Goal: Task Accomplishment & Management: Manage account settings

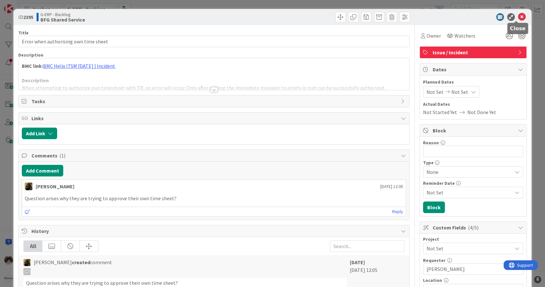
click at [519, 15] on icon at bounding box center [523, 17] width 8 height 8
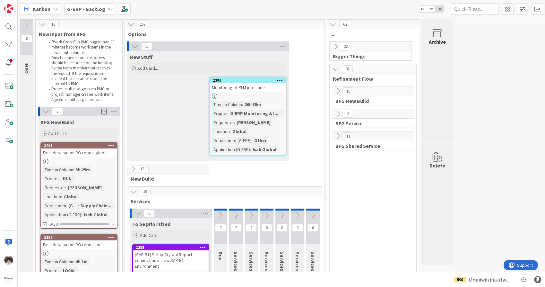
click at [517, 15] on div "Kanban G-ERP - Backlog 1x 2x 3x" at bounding box center [282, 9] width 528 height 18
click at [103, 10] on div "G-ERP - Backlog" at bounding box center [90, 9] width 52 height 12
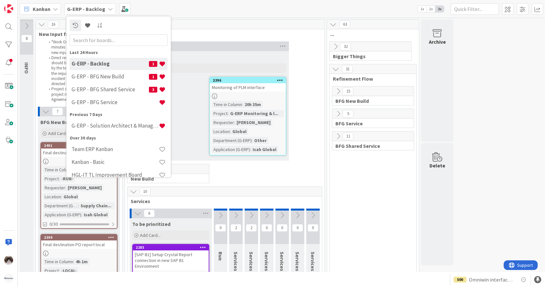
click at [206, 36] on span "Options" at bounding box center [222, 34] width 189 height 6
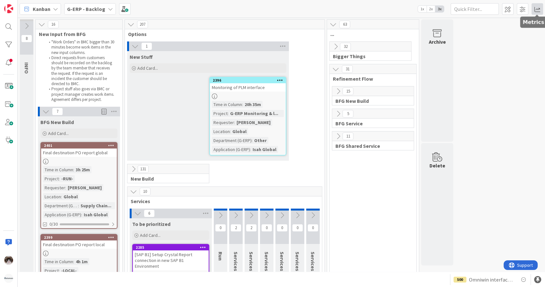
click at [533, 7] on span at bounding box center [538, 9] width 12 height 12
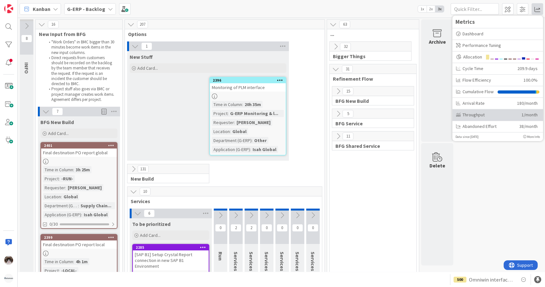
click at [497, 120] on div "Throughput 1/month" at bounding box center [498, 115] width 91 height 12
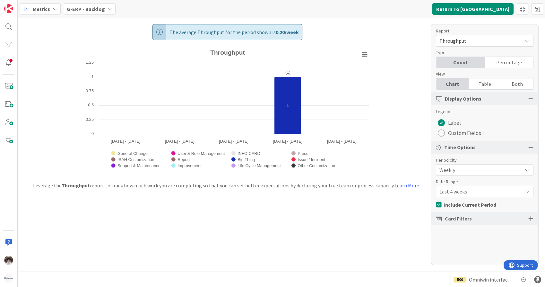
click at [97, 3] on div "Metrics G-ERP - Backlog Return To Kanban" at bounding box center [282, 9] width 528 height 18
click at [97, 3] on div "G-ERP - Backlog" at bounding box center [90, 9] width 52 height 12
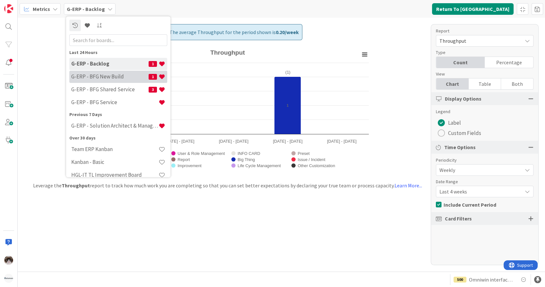
click at [113, 77] on h4 "G-ERP - BFG New Build" at bounding box center [109, 77] width 77 height 6
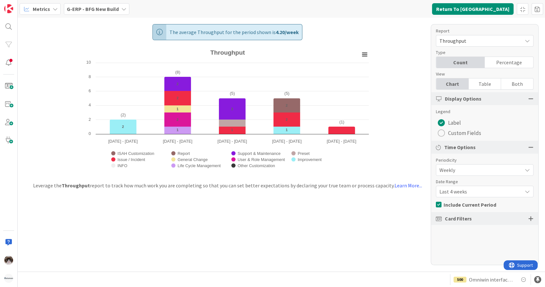
click at [486, 197] on div "Report Throughput Type Count Percentage View Chart Table Both Display Options L…" at bounding box center [485, 144] width 108 height 241
click at [494, 193] on span "Last 4 weeks" at bounding box center [480, 191] width 80 height 9
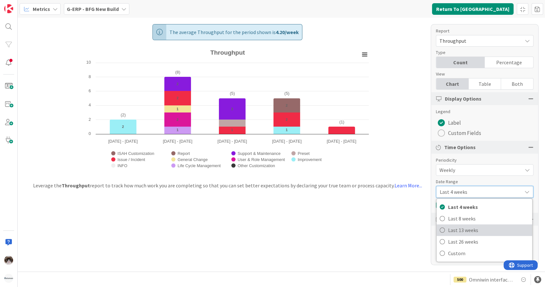
click at [473, 232] on span "Last 13 weeks" at bounding box center [488, 230] width 81 height 10
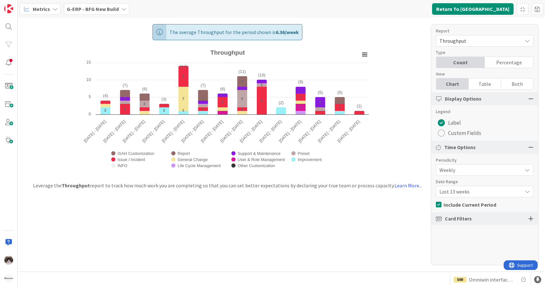
click at [439, 133] on div "radio" at bounding box center [441, 132] width 7 height 7
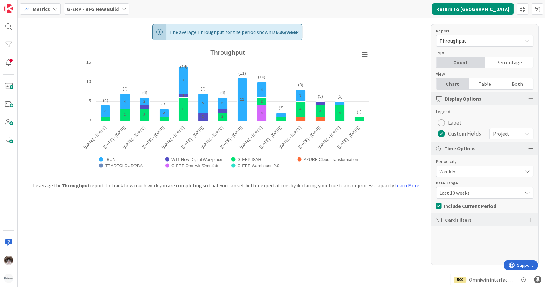
click at [467, 173] on span "Weekly" at bounding box center [480, 171] width 80 height 9
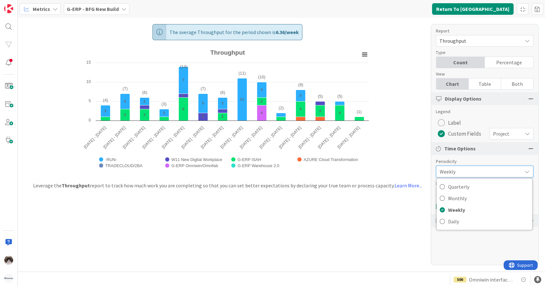
click at [467, 173] on span "Weekly" at bounding box center [479, 171] width 79 height 9
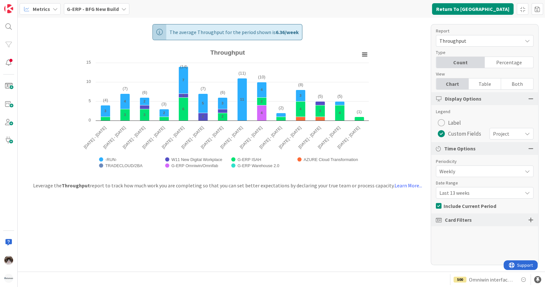
click at [514, 129] on span "Project" at bounding box center [506, 133] width 26 height 9
click at [514, 129] on div "Project" at bounding box center [511, 134] width 43 height 12
click at [442, 120] on div "radio" at bounding box center [441, 122] width 7 height 7
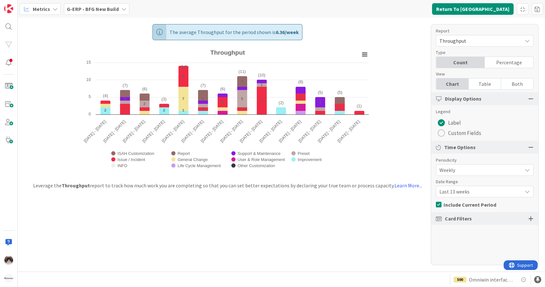
click at [442, 135] on div "radio" at bounding box center [441, 132] width 7 height 7
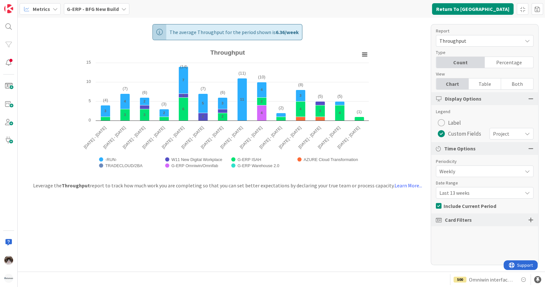
click at [512, 134] on span "Project" at bounding box center [506, 133] width 26 height 9
click at [512, 134] on span "Project" at bounding box center [506, 133] width 25 height 9
click at [484, 172] on span "Weekly" at bounding box center [480, 171] width 80 height 9
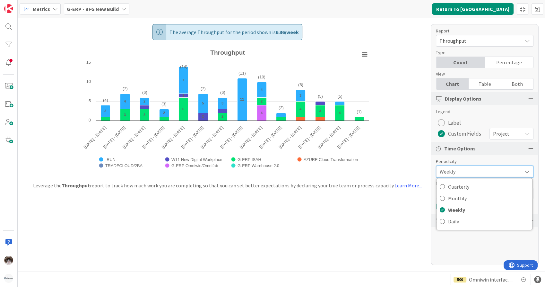
click at [484, 172] on span "Weekly" at bounding box center [479, 171] width 79 height 9
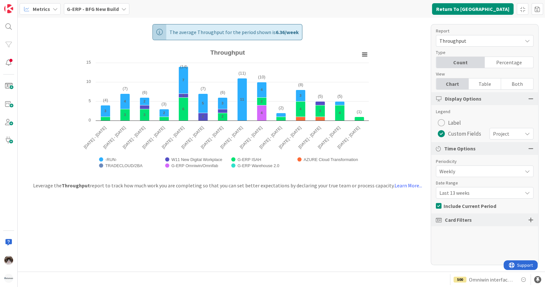
click at [484, 217] on div "Card Filters" at bounding box center [484, 219] width 107 height 13
click at [529, 220] on div at bounding box center [531, 220] width 5 height 6
click at [515, 131] on div "Project" at bounding box center [512, 134] width 44 height 12
click at [452, 121] on span "Label" at bounding box center [454, 123] width 13 height 10
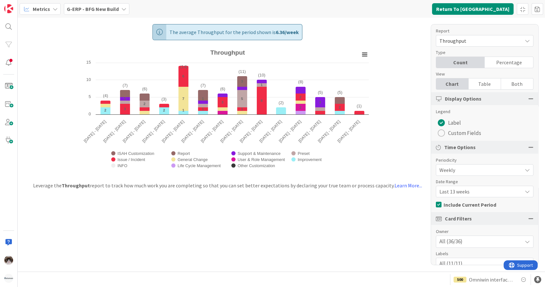
scroll to position [42, 0]
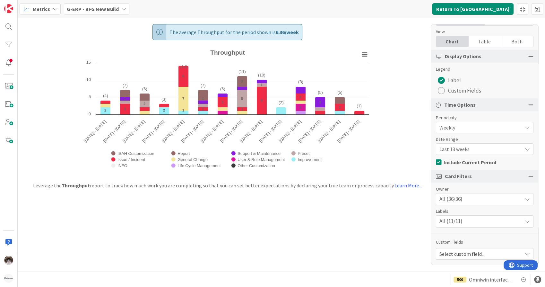
click at [504, 203] on div "All (36/36)" at bounding box center [485, 199] width 97 height 12
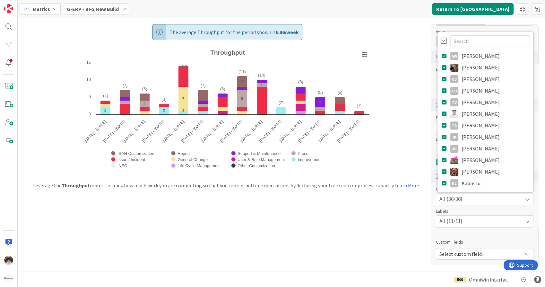
click at [441, 42] on div at bounding box center [444, 40] width 6 height 7
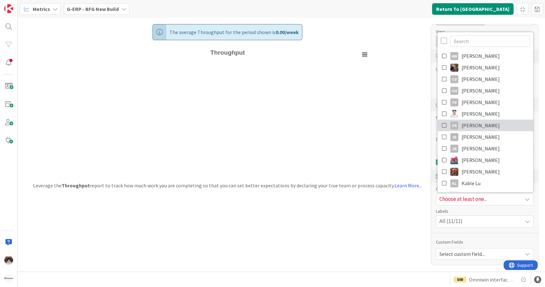
click at [442, 123] on icon at bounding box center [444, 125] width 5 height 10
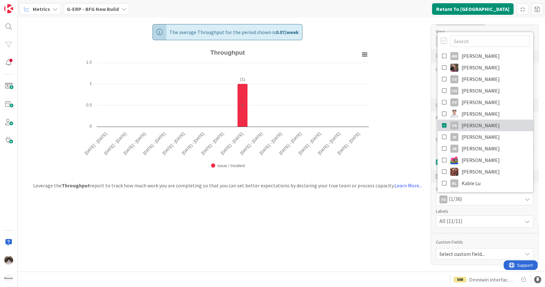
click at [462, 127] on span "[PERSON_NAME]" at bounding box center [481, 125] width 38 height 10
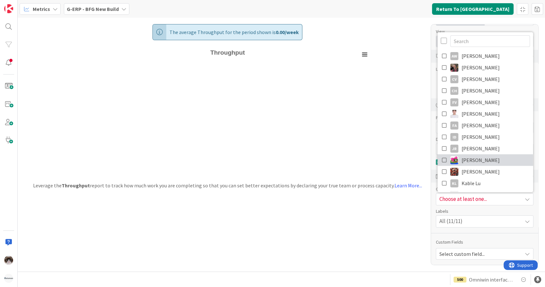
click at [469, 157] on span "[PERSON_NAME]" at bounding box center [481, 160] width 38 height 10
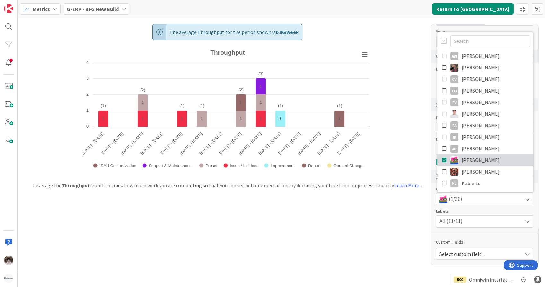
click at [469, 157] on span "[PERSON_NAME]" at bounding box center [481, 160] width 38 height 10
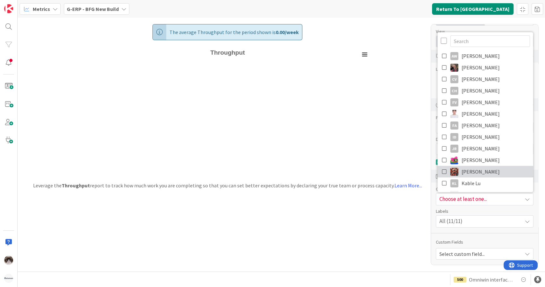
click at [467, 171] on span "[PERSON_NAME]" at bounding box center [481, 172] width 38 height 10
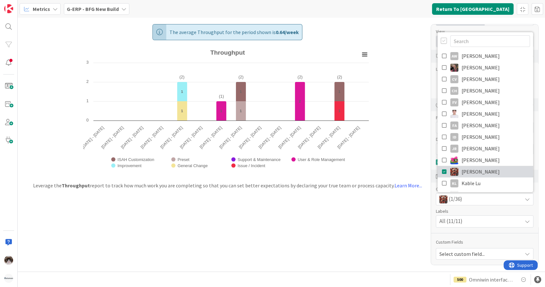
click at [488, 170] on link "[PERSON_NAME]" at bounding box center [486, 172] width 96 height 12
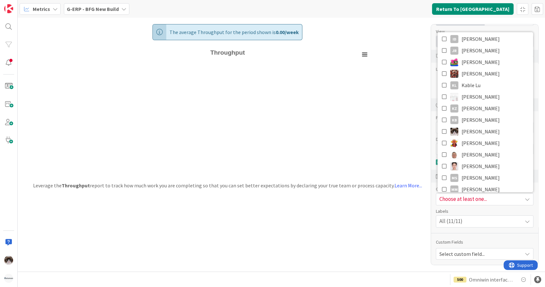
scroll to position [104, 0]
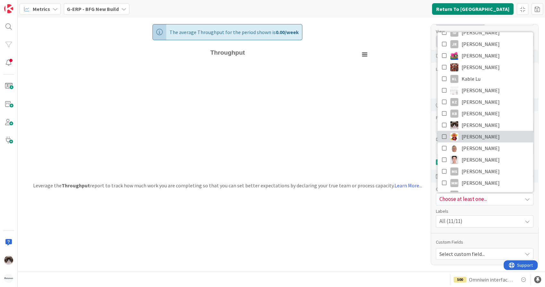
click at [491, 134] on link "[PERSON_NAME]" at bounding box center [486, 137] width 96 height 12
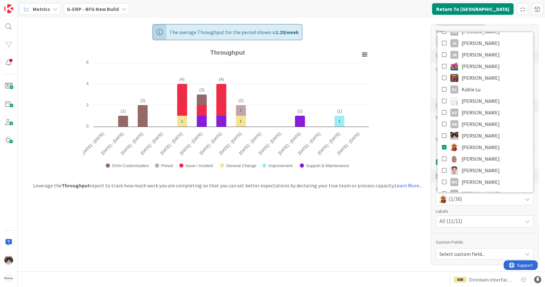
scroll to position [132, 0]
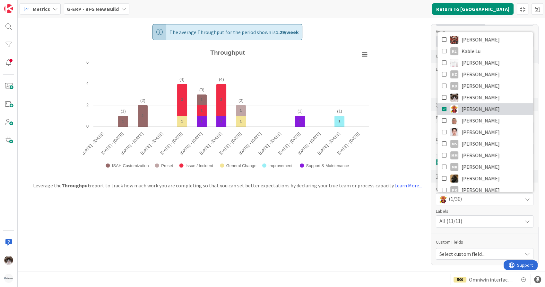
click at [500, 111] on link "[PERSON_NAME]" at bounding box center [486, 109] width 96 height 12
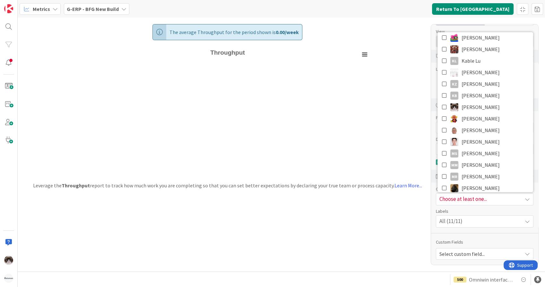
scroll to position [124, 0]
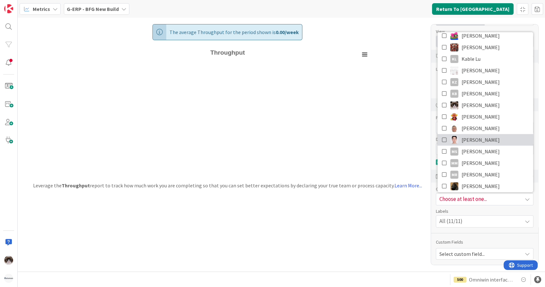
click at [486, 137] on link "[PERSON_NAME]" at bounding box center [486, 140] width 96 height 12
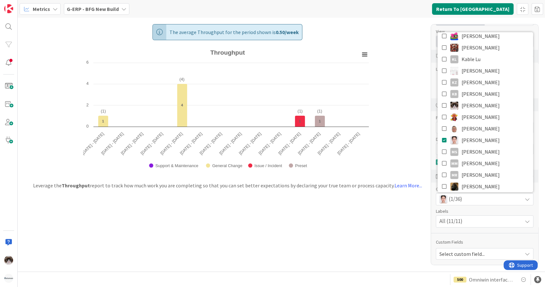
scroll to position [135, 0]
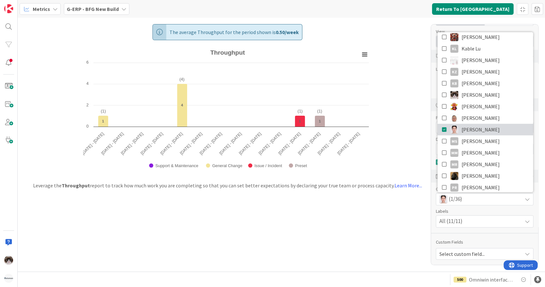
click at [497, 129] on link "[PERSON_NAME]" at bounding box center [486, 130] width 96 height 12
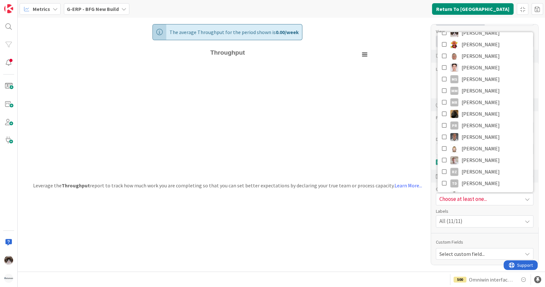
scroll to position [181, 0]
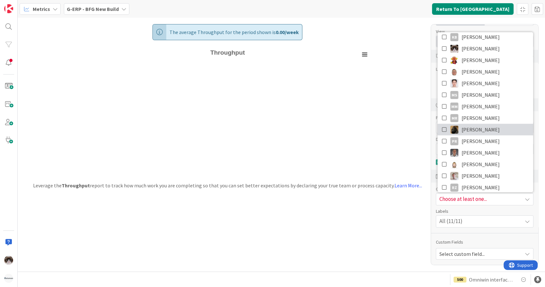
click at [493, 128] on link "[PERSON_NAME]" at bounding box center [486, 130] width 96 height 12
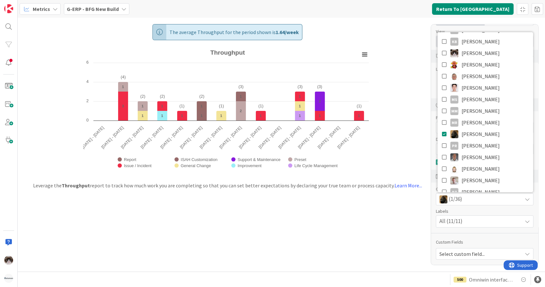
scroll to position [182, 0]
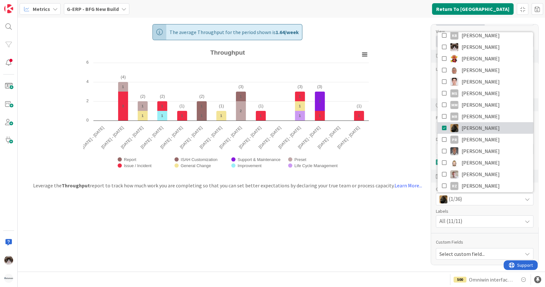
click at [495, 129] on link "[PERSON_NAME]" at bounding box center [486, 128] width 96 height 12
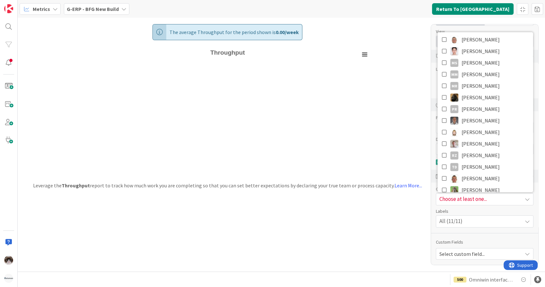
scroll to position [224, 0]
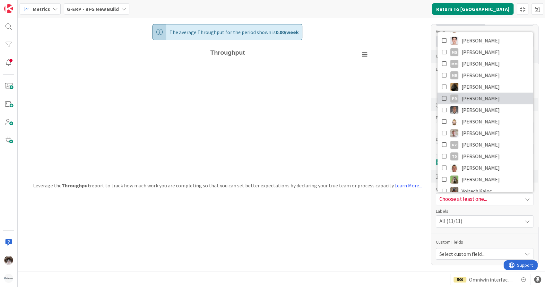
click at [498, 94] on link "PR Parveen Rana" at bounding box center [486, 99] width 96 height 12
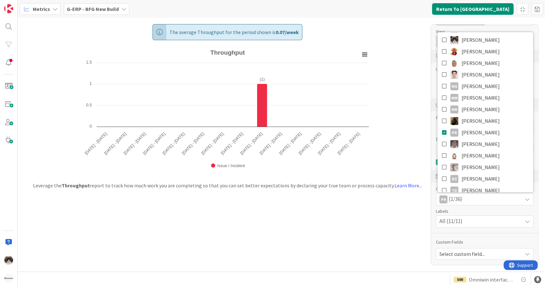
scroll to position [193, 0]
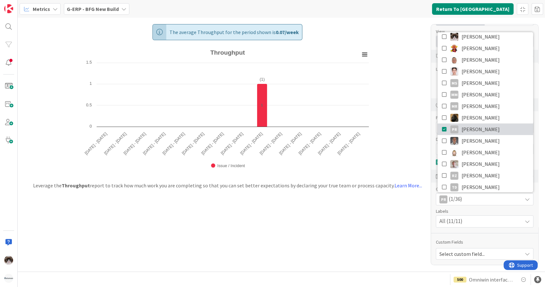
click at [499, 131] on link "PR Parveen Rana" at bounding box center [486, 129] width 96 height 12
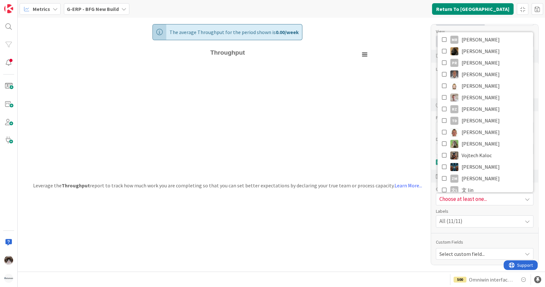
scroll to position [277, 0]
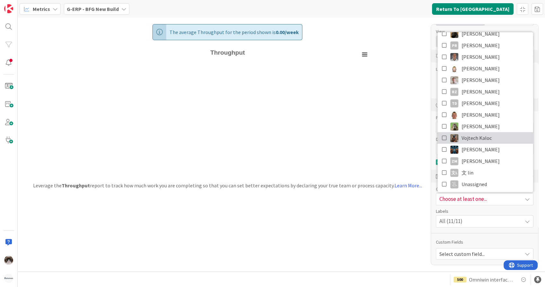
click at [492, 135] on link "Vojtech Kaloc" at bounding box center [486, 138] width 96 height 12
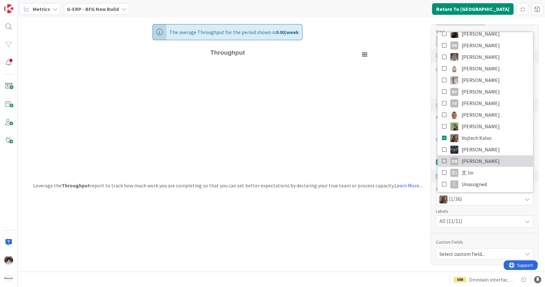
click at [491, 157] on link "ZM Zheng Mia" at bounding box center [486, 161] width 96 height 12
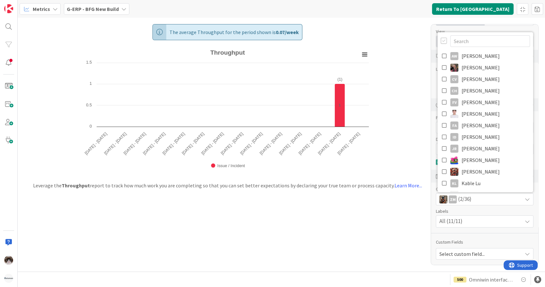
click at [106, 7] on b "G-ERP - BFG New Build" at bounding box center [93, 9] width 52 height 6
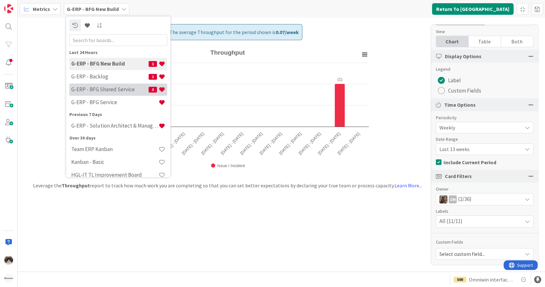
click at [122, 88] on h4 "G-ERP - BFG Shared Service" at bounding box center [109, 89] width 77 height 6
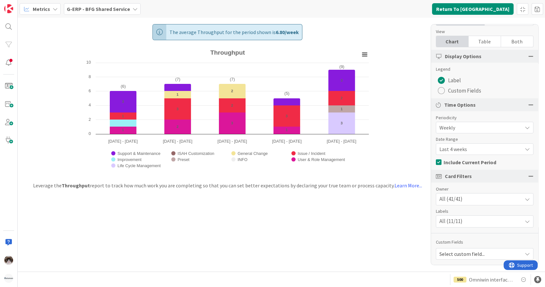
click at [487, 147] on span "Last 4 weeks" at bounding box center [480, 149] width 80 height 9
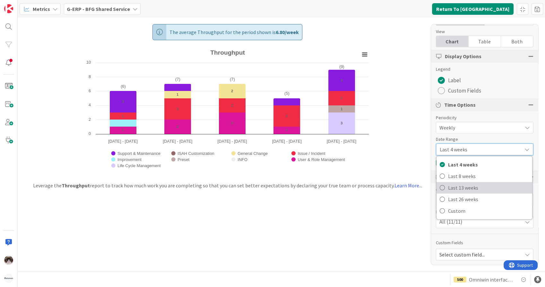
click at [470, 187] on span "Last 13 weeks" at bounding box center [488, 188] width 81 height 10
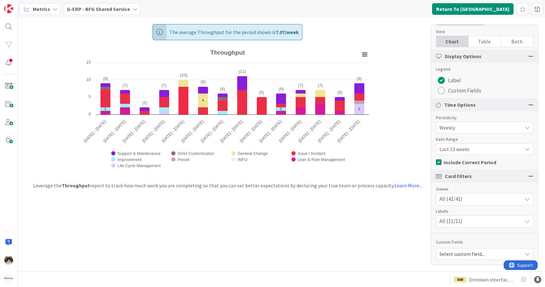
click at [503, 200] on div "All (41/41)" at bounding box center [485, 199] width 97 height 12
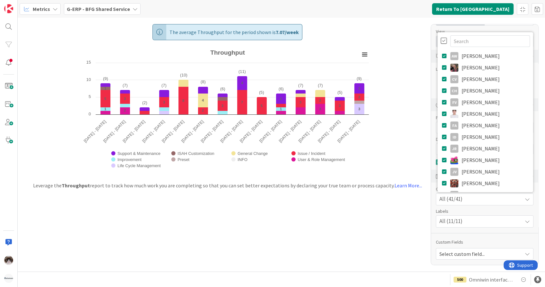
click at [441, 37] on div at bounding box center [444, 40] width 6 height 7
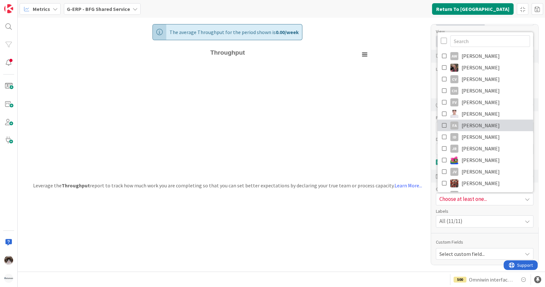
click at [442, 125] on icon at bounding box center [444, 125] width 5 height 10
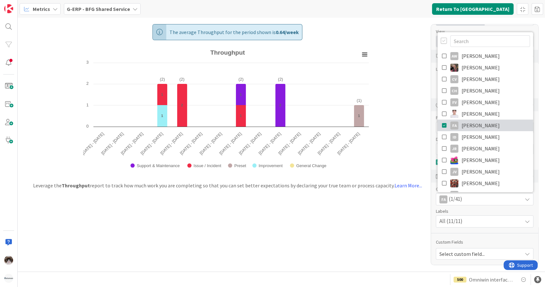
click at [442, 125] on icon at bounding box center [444, 125] width 5 height 10
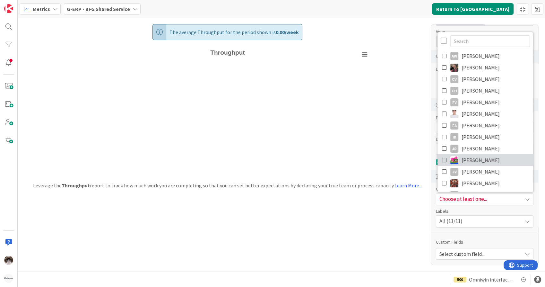
click at [442, 157] on icon at bounding box center [444, 160] width 5 height 10
click at [442, 180] on icon at bounding box center [444, 183] width 5 height 10
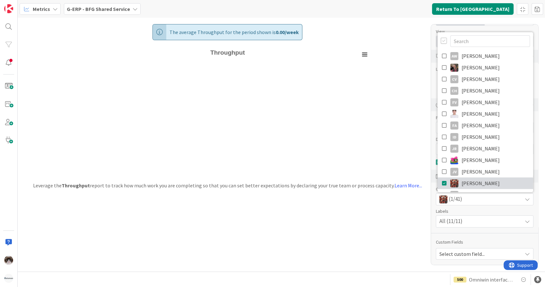
click at [442, 180] on icon at bounding box center [444, 183] width 5 height 10
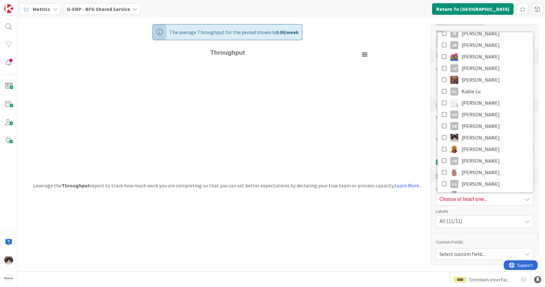
scroll to position [110, 0]
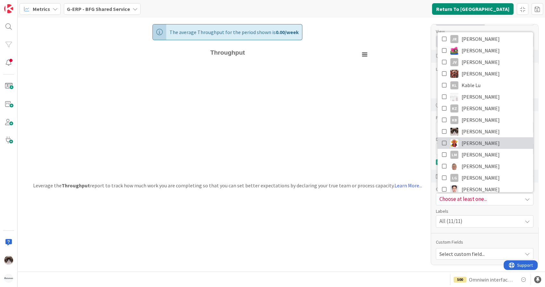
click at [442, 143] on icon at bounding box center [444, 143] width 5 height 10
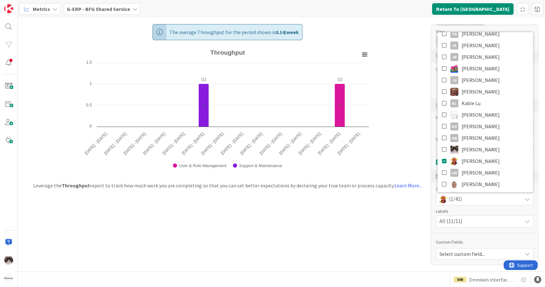
scroll to position [113, 0]
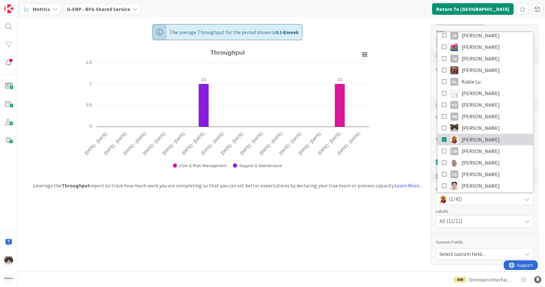
click at [489, 138] on link "[PERSON_NAME]" at bounding box center [486, 140] width 96 height 12
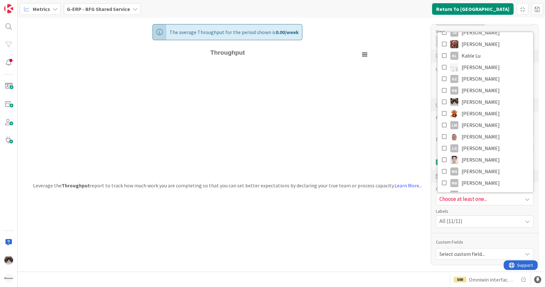
scroll to position [141, 0]
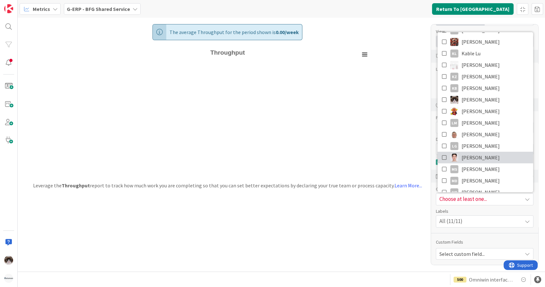
click at [484, 155] on link "[PERSON_NAME]" at bounding box center [486, 158] width 96 height 12
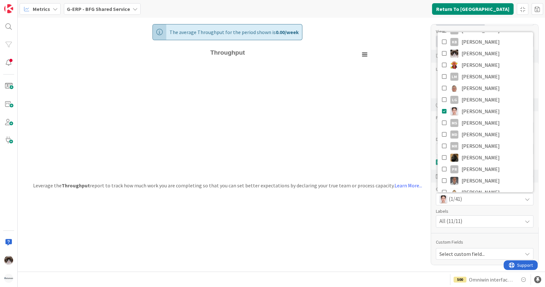
scroll to position [188, 0]
click at [498, 113] on link "[PERSON_NAME]" at bounding box center [486, 111] width 96 height 12
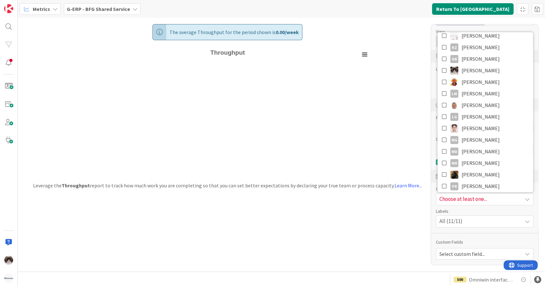
scroll to position [182, 0]
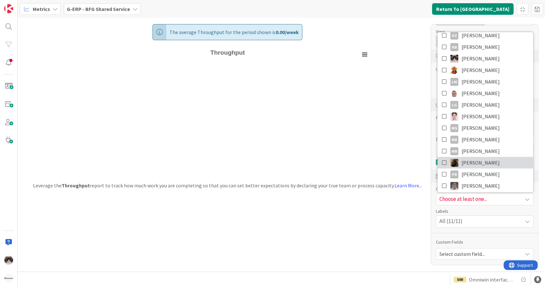
click at [496, 162] on link "[PERSON_NAME]" at bounding box center [486, 163] width 96 height 12
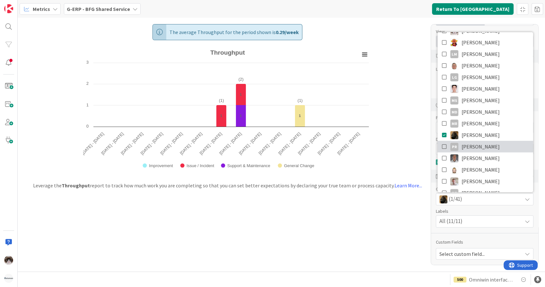
scroll to position [211, 0]
click at [500, 134] on link "[PERSON_NAME]" at bounding box center [486, 135] width 96 height 12
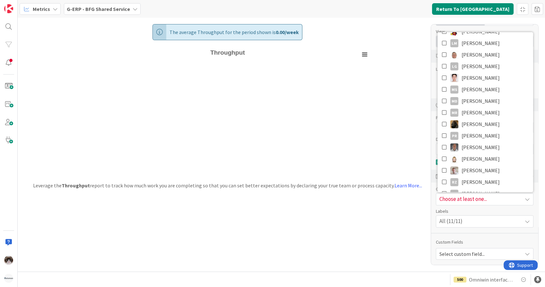
scroll to position [224, 0]
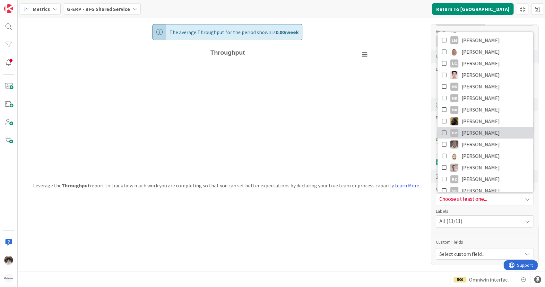
click at [497, 134] on link "PR Parveen Rana" at bounding box center [486, 133] width 96 height 12
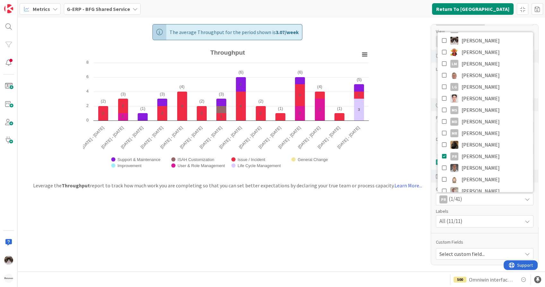
scroll to position [203, 0]
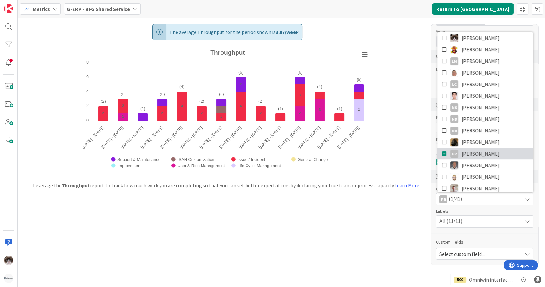
click at [480, 154] on span "[PERSON_NAME]" at bounding box center [481, 154] width 38 height 10
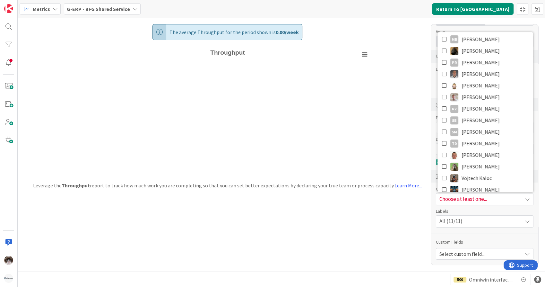
scroll to position [298, 0]
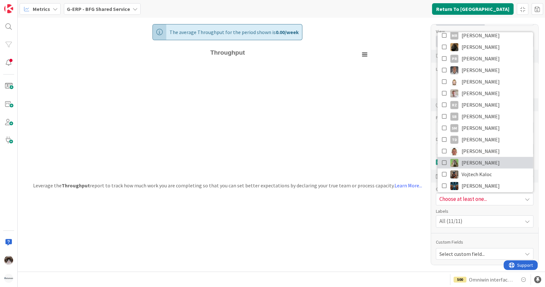
click at [509, 159] on link "[PERSON_NAME]" at bounding box center [486, 163] width 96 height 12
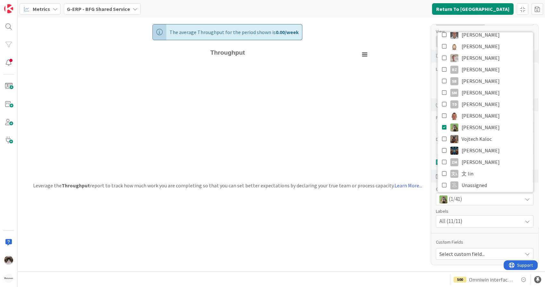
scroll to position [334, 0]
click at [491, 136] on link "Vojtech Kaloc" at bounding box center [486, 138] width 96 height 12
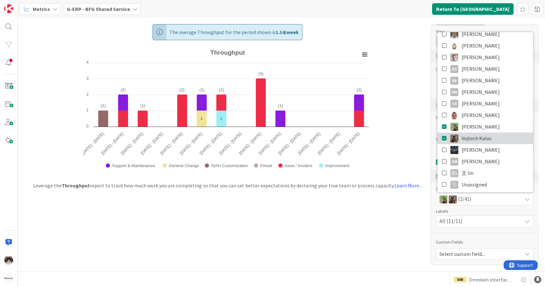
click at [484, 141] on span "Vojtech Kaloc" at bounding box center [477, 138] width 30 height 10
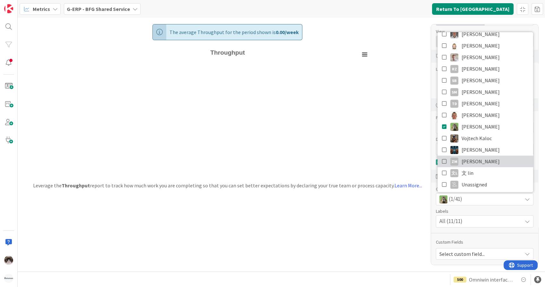
click at [487, 160] on link "ZM Zheng Mia" at bounding box center [486, 161] width 96 height 12
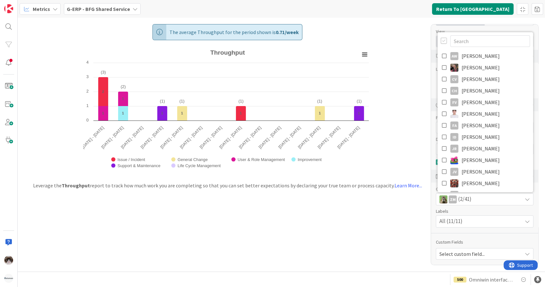
click at [118, 10] on b "G-ERP - BFG Shared Service" at bounding box center [98, 9] width 63 height 6
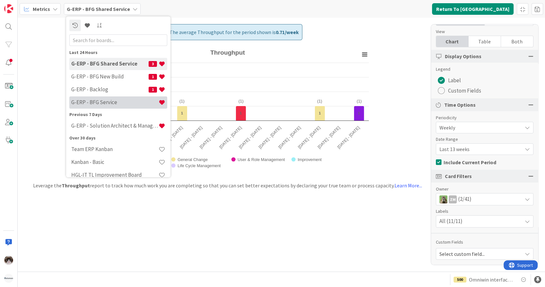
click at [106, 99] on h4 "G-ERP - BFG Service" at bounding box center [114, 102] width 87 height 6
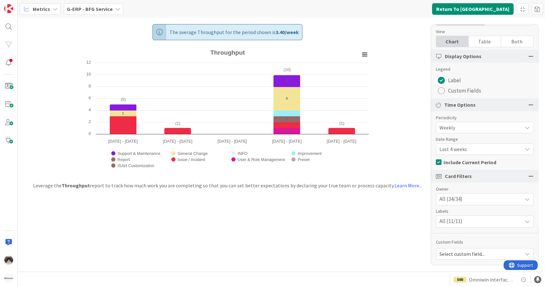
click at [475, 154] on div "Last 4 weeks" at bounding box center [485, 149] width 98 height 12
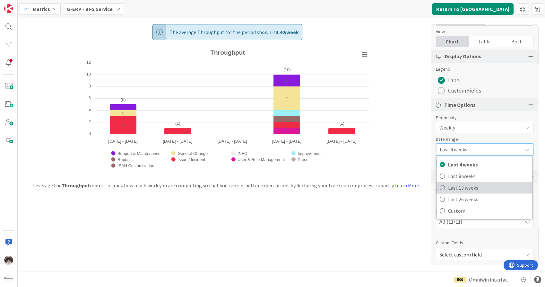
click at [470, 185] on span "Last 13 weeks" at bounding box center [488, 188] width 81 height 10
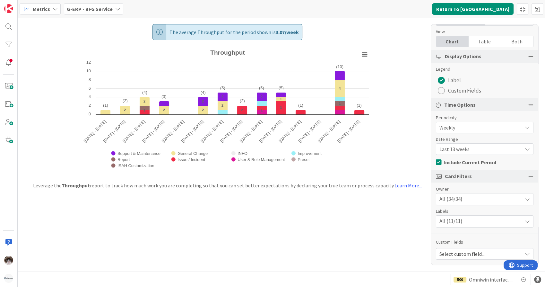
click at [488, 126] on span "Weekly" at bounding box center [480, 127] width 80 height 9
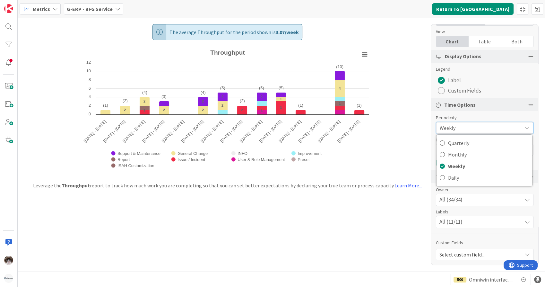
click at [495, 126] on span "Weekly" at bounding box center [479, 127] width 79 height 9
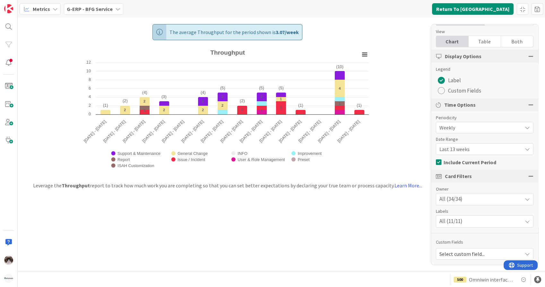
click at [468, 197] on div "All (34/34)" at bounding box center [485, 199] width 97 height 12
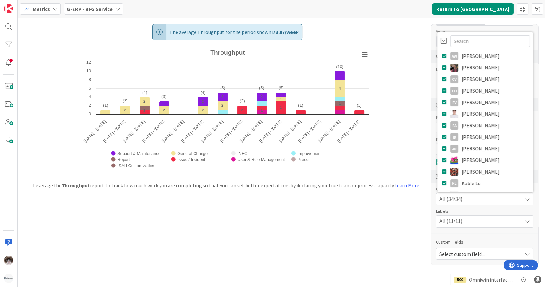
click at [441, 42] on div at bounding box center [444, 40] width 6 height 7
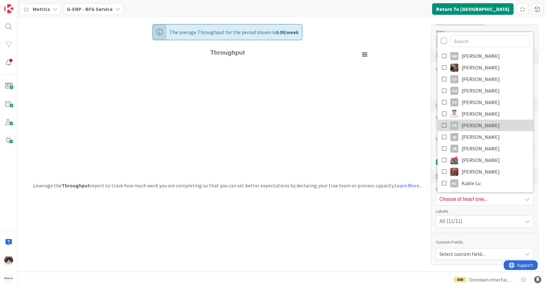
click at [481, 127] on link "FA Fu Alex" at bounding box center [486, 126] width 96 height 12
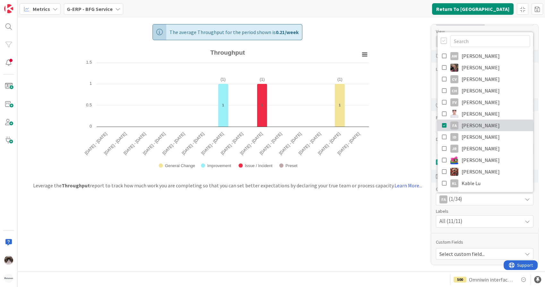
click at [481, 127] on link "FA Fu Alex" at bounding box center [486, 126] width 96 height 12
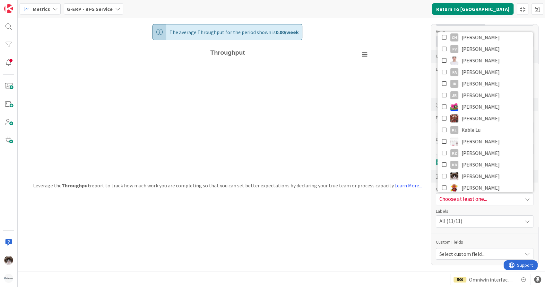
scroll to position [63, 0]
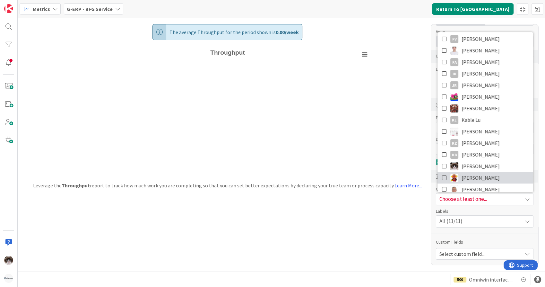
click at [489, 182] on link "[PERSON_NAME]" at bounding box center [486, 178] width 96 height 12
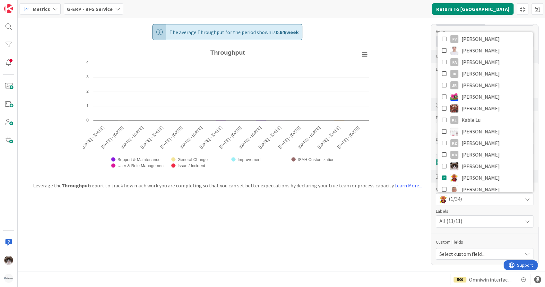
scroll to position [0, 0]
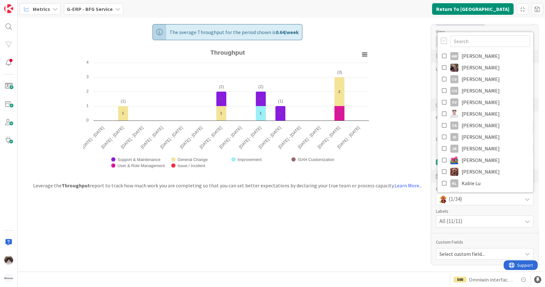
click at [99, 10] on b "G-ERP - BFG Service" at bounding box center [90, 9] width 46 height 6
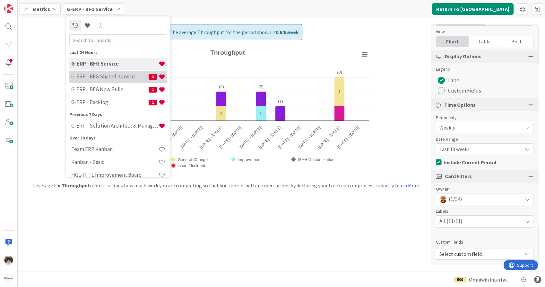
click at [114, 78] on h4 "G-ERP - BFG Shared Service" at bounding box center [109, 77] width 77 height 6
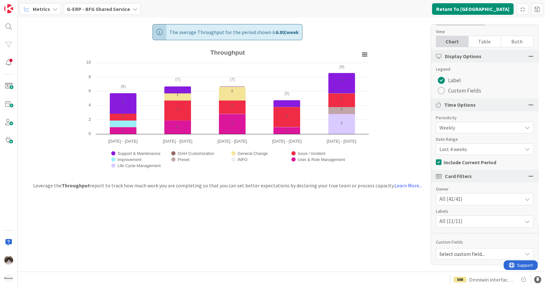
click at [486, 146] on span "Last 4 weeks" at bounding box center [480, 149] width 80 height 9
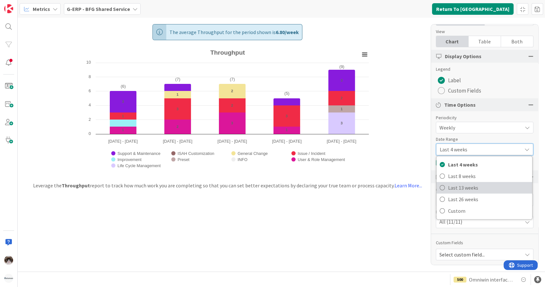
click at [476, 190] on span "Last 13 weeks" at bounding box center [488, 188] width 81 height 10
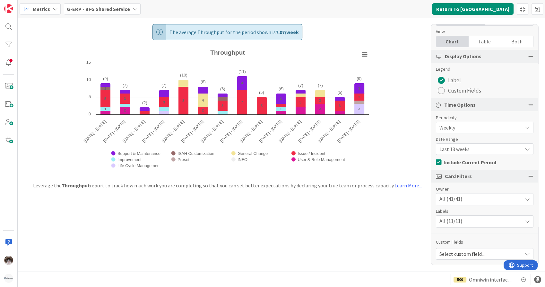
click at [490, 201] on div "All (41/41)" at bounding box center [485, 199] width 97 height 12
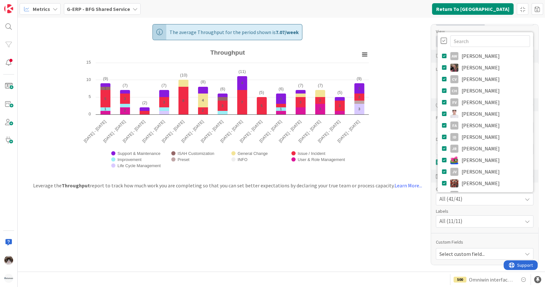
click at [441, 39] on div at bounding box center [444, 40] width 6 height 7
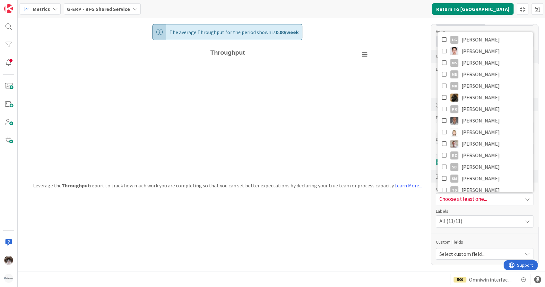
scroll to position [252, 0]
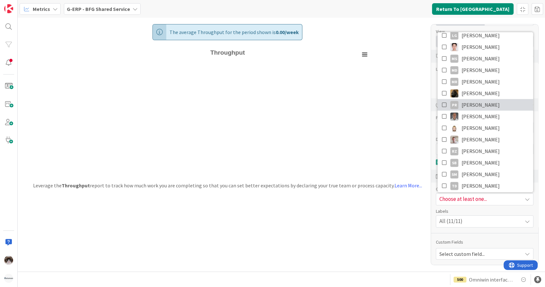
click at [493, 108] on link "PR Parveen Rana" at bounding box center [486, 105] width 96 height 12
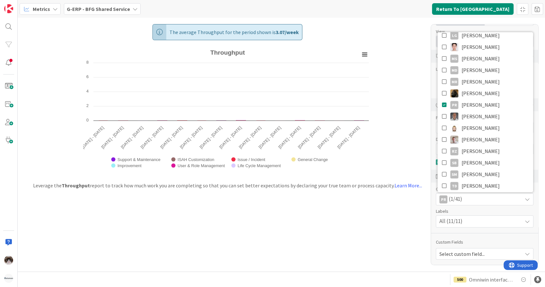
scroll to position [0, 0]
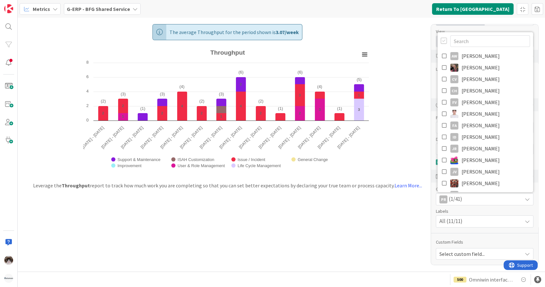
click at [343, 228] on div "The average Throughput for the period shown is 3.07 / week Created with Highcha…" at bounding box center [282, 145] width 528 height 254
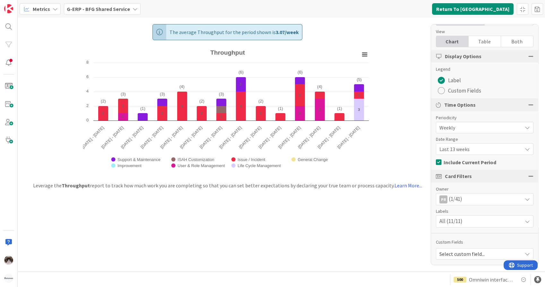
click at [483, 199] on div "PR (1/41)" at bounding box center [485, 199] width 97 height 12
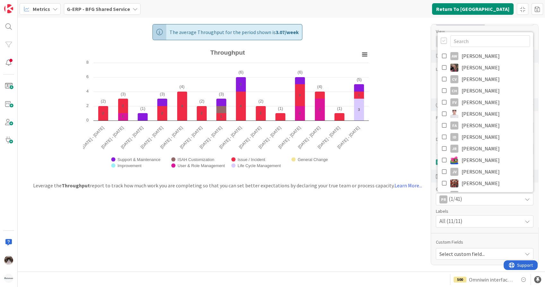
click at [441, 39] on div at bounding box center [444, 40] width 6 height 7
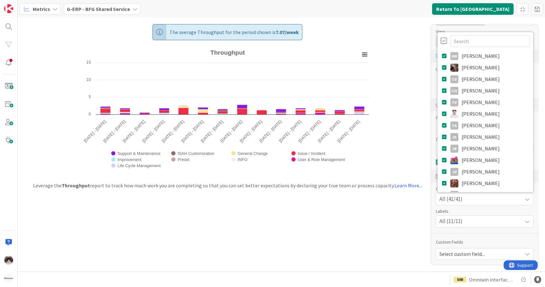
click at [441, 39] on div at bounding box center [444, 40] width 6 height 7
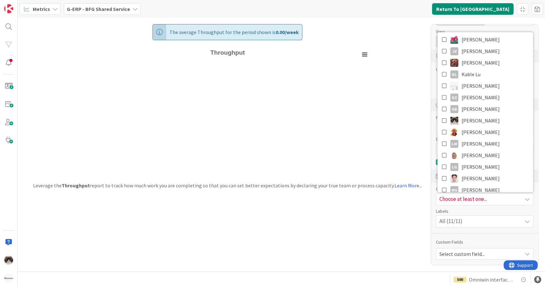
scroll to position [121, 0]
click at [488, 153] on link "[PERSON_NAME]" at bounding box center [486, 155] width 96 height 12
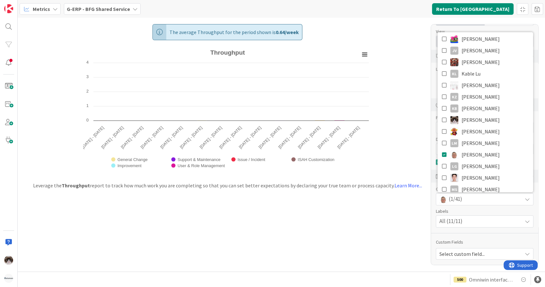
scroll to position [0, 0]
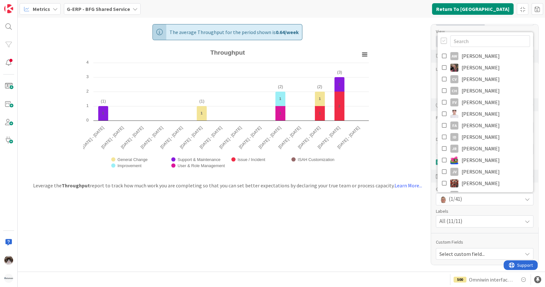
click at [396, 201] on div "The average Throughput for the period shown is 0.64 / week Created with Highcha…" at bounding box center [282, 145] width 528 height 254
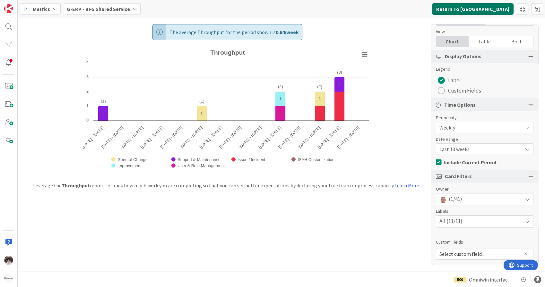
click at [488, 13] on button "Return To [GEOGRAPHIC_DATA]" at bounding box center [473, 9] width 82 height 12
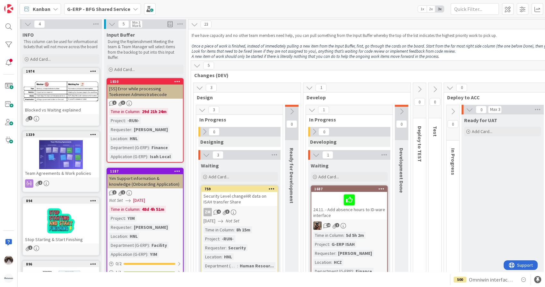
click at [103, 10] on b "G-ERP - BFG Shared Service" at bounding box center [98, 9] width 63 height 6
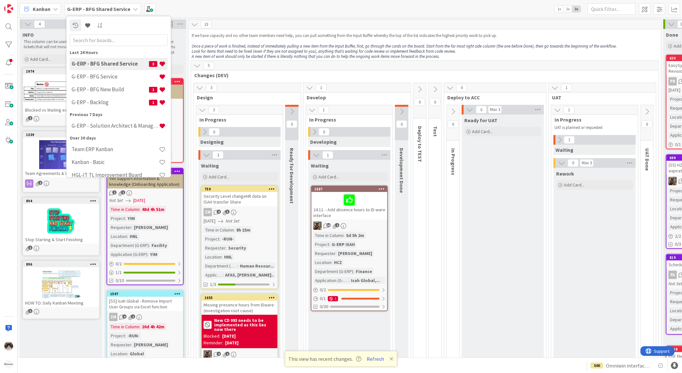
click at [288, 43] on p at bounding box center [425, 40] width 466 height 5
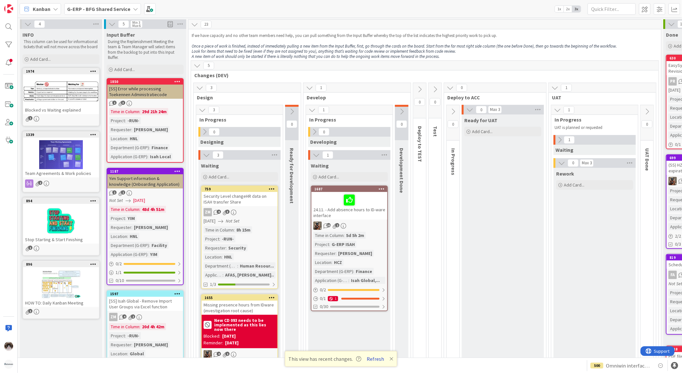
click at [376, 287] on button "Refresh" at bounding box center [376, 358] width 22 height 8
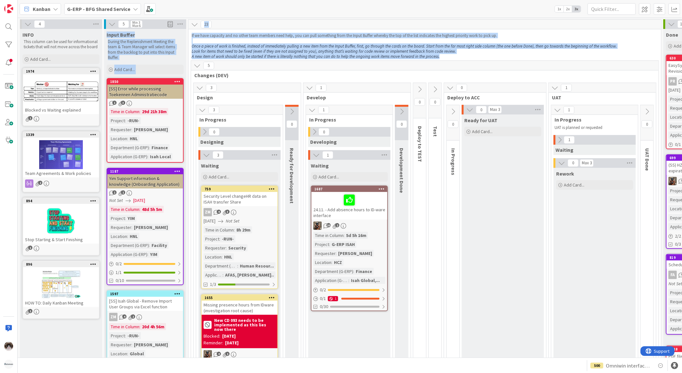
drag, startPoint x: 447, startPoint y: 57, endPoint x: 185, endPoint y: 22, distance: 263.6
click at [444, 56] on p "A new item of work should only be started if there is literally nothing that yo…" at bounding box center [425, 56] width 466 height 5
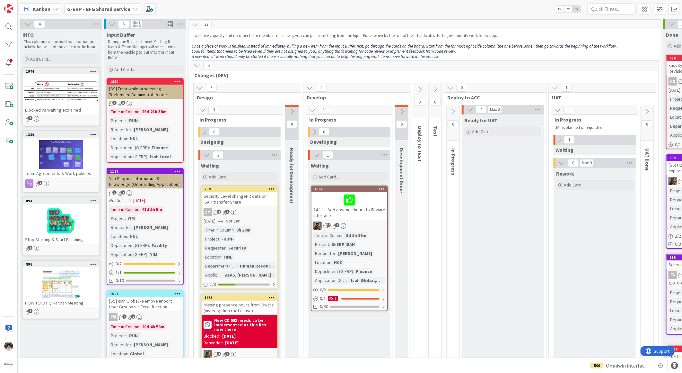
click at [446, 56] on p "A new item of work should only be started if there is literally nothing that yo…" at bounding box center [425, 56] width 466 height 5
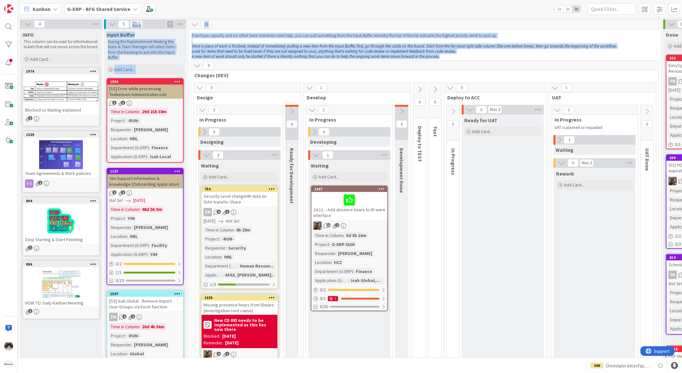
drag, startPoint x: 446, startPoint y: 56, endPoint x: 150, endPoint y: 18, distance: 298.3
click at [442, 57] on p "A new item of work should only be started if there is literally nothing that yo…" at bounding box center [425, 56] width 466 height 5
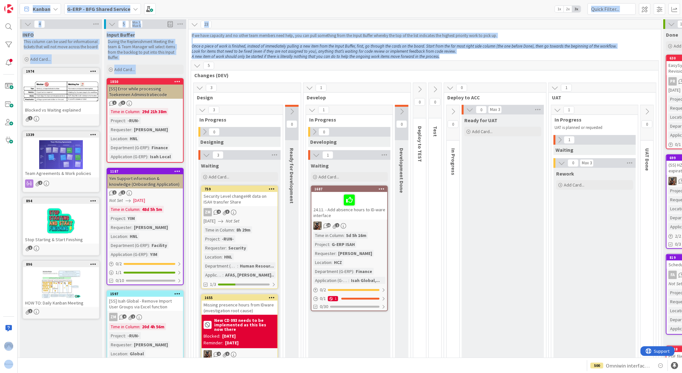
drag, startPoint x: 442, startPoint y: 57, endPoint x: 21, endPoint y: 9, distance: 423.3
click at [21, 9] on div "Kanban G-ERP - BFG Shared Service 1x 2x 3x 4 INFO This column can be used for i…" at bounding box center [350, 186] width 665 height 373
click at [448, 53] on em "Look for items that need to be fixed (even if they are not assigned to you), an…" at bounding box center [324, 51] width 264 height 5
drag, startPoint x: 447, startPoint y: 55, endPoint x: 15, endPoint y: -4, distance: 436.1
click at [15, 0] on html "Kanban G-ERP - BFG Shared Service 1x 2x 3x 4 INFO This column can be used for i…" at bounding box center [341, 186] width 682 height 373
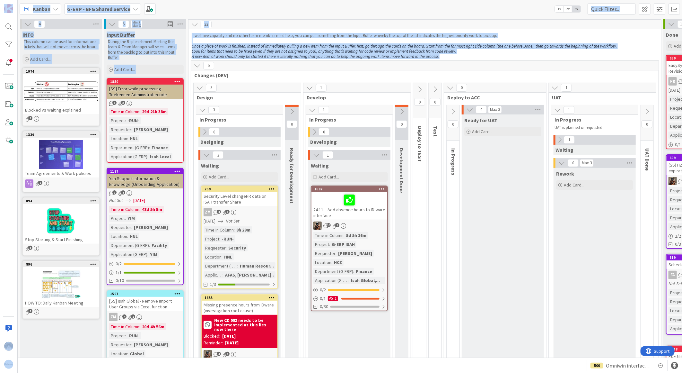
click at [448, 58] on p "A new item of work should only be started if there is literally nothing that yo…" at bounding box center [425, 56] width 466 height 5
click at [447, 57] on p "A new item of work should only be started if there is literally nothing that yo…" at bounding box center [425, 56] width 466 height 5
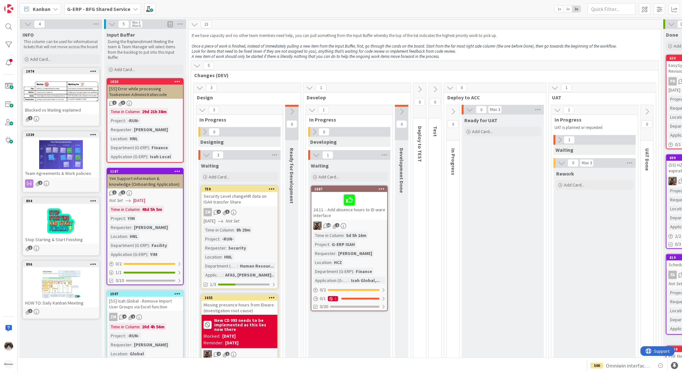
click at [129, 7] on div "G-ERP - BFG Shared Service" at bounding box center [102, 9] width 77 height 12
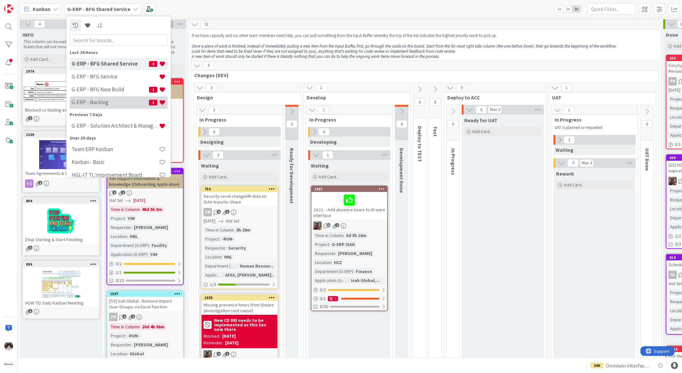
click at [111, 100] on h4 "G-ERP - Backlog" at bounding box center [110, 102] width 77 height 6
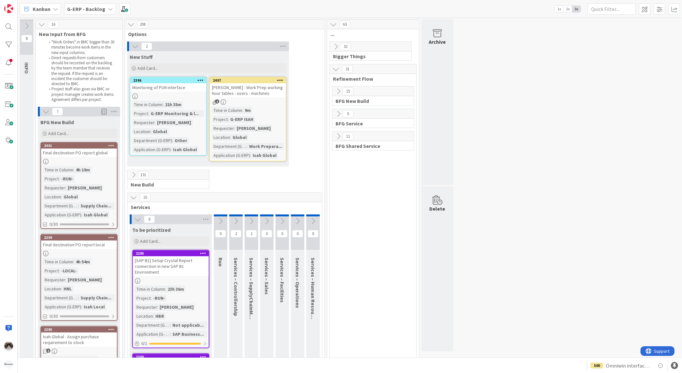
click at [3, 359] on div at bounding box center [8, 364] width 13 height 13
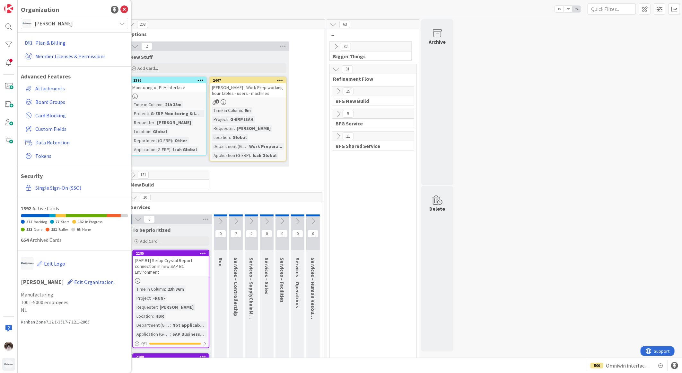
click at [62, 55] on link "Member Licenses & Permissions" at bounding box center [75, 56] width 106 height 12
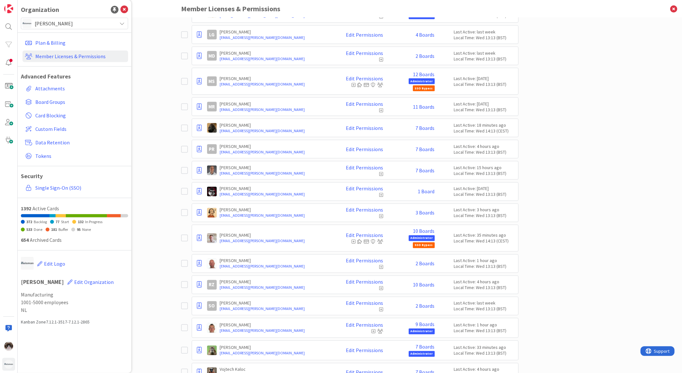
scroll to position [571, 0]
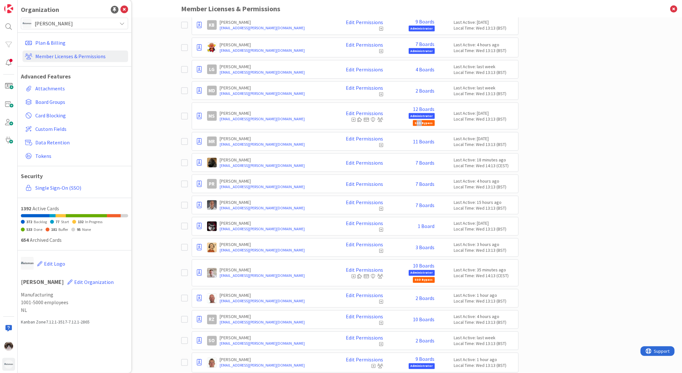
drag, startPoint x: 415, startPoint y: 127, endPoint x: 421, endPoint y: 125, distance: 5.9
click at [421, 125] on span "SSO Bypass" at bounding box center [424, 123] width 22 height 6
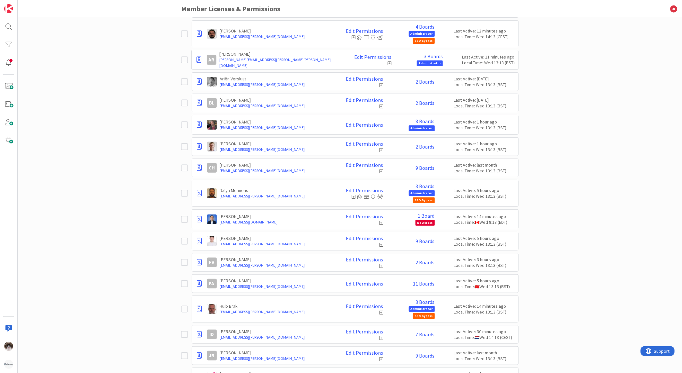
scroll to position [0, 0]
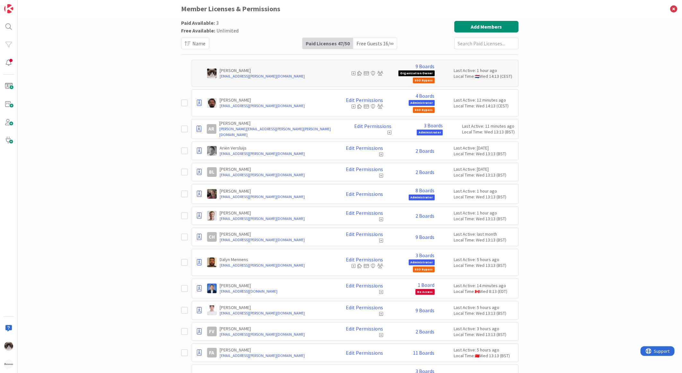
click at [563, 214] on div "Paid Available: 3 Free Available: Unlimited Name Paid Licenses 47 / 50 Free Gue…" at bounding box center [350, 195] width 665 height 355
click at [672, 8] on icon at bounding box center [674, 9] width 17 height 18
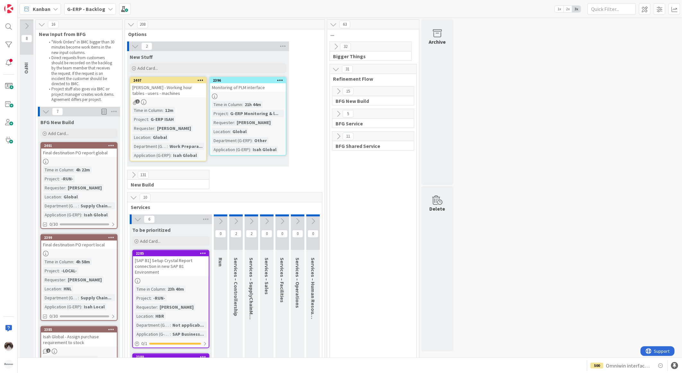
click at [187, 99] on div "1" at bounding box center [168, 101] width 76 height 5
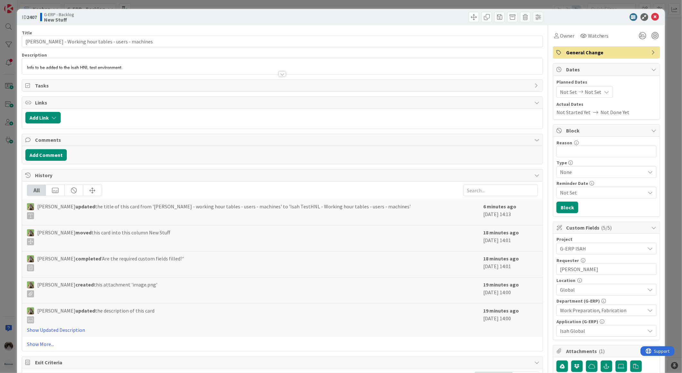
click at [282, 75] on div at bounding box center [282, 73] width 7 height 5
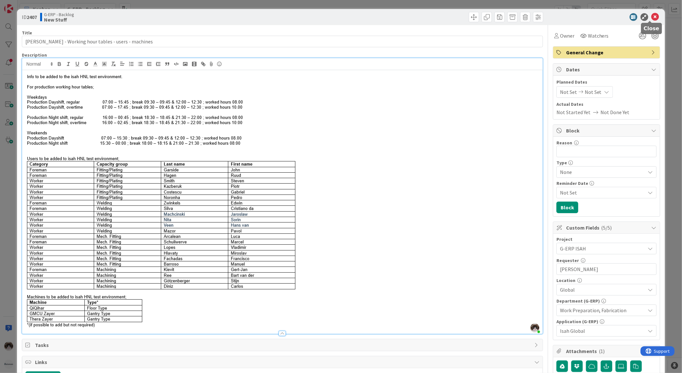
click at [653, 15] on icon at bounding box center [656, 17] width 8 height 8
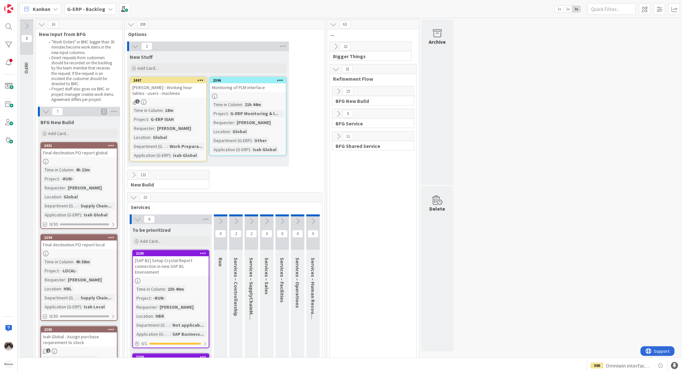
click at [133, 173] on icon at bounding box center [133, 174] width 7 height 7
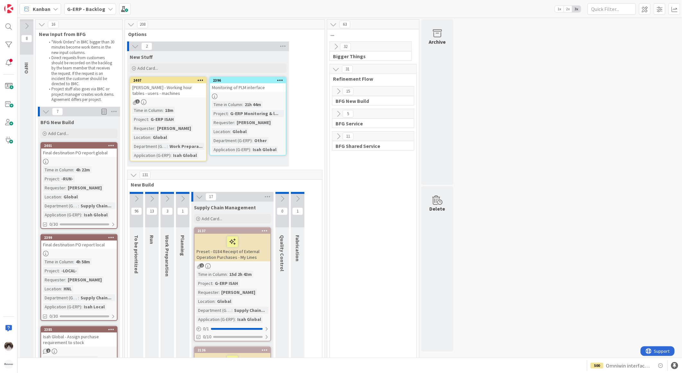
click at [133, 193] on div at bounding box center [136, 193] width 13 height 2
click at [135, 196] on icon at bounding box center [136, 198] width 7 height 7
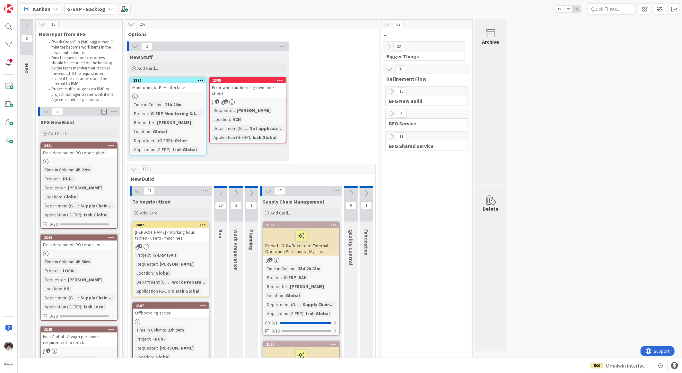
click at [269, 113] on div "Requester : [PERSON_NAME] Location : HCN Department (G-ERP) : Not applicab... A…" at bounding box center [248, 124] width 72 height 34
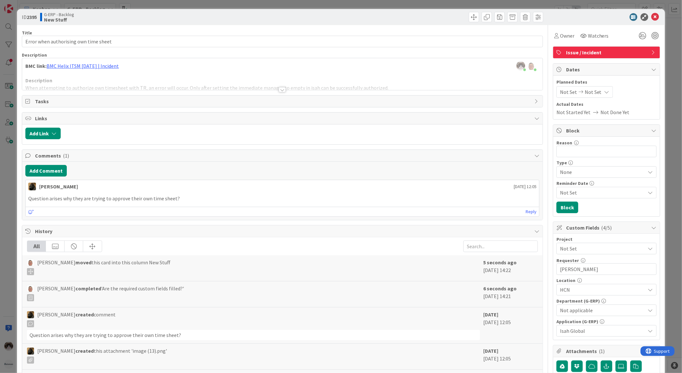
click at [279, 89] on div at bounding box center [282, 89] width 7 height 5
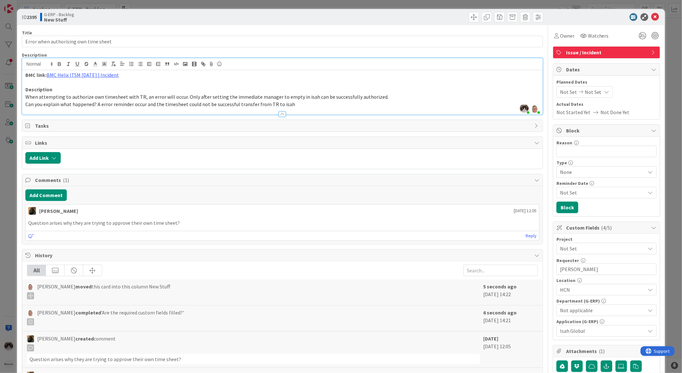
click at [591, 246] on span "Not Set" at bounding box center [601, 248] width 82 height 9
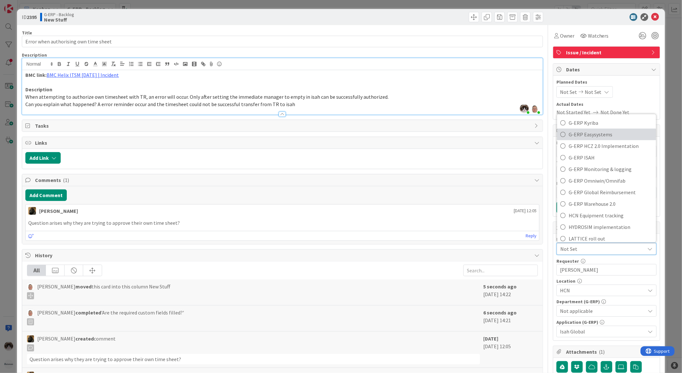
scroll to position [260, 0]
click at [610, 155] on span "G-ERP ISAH" at bounding box center [611, 158] width 84 height 10
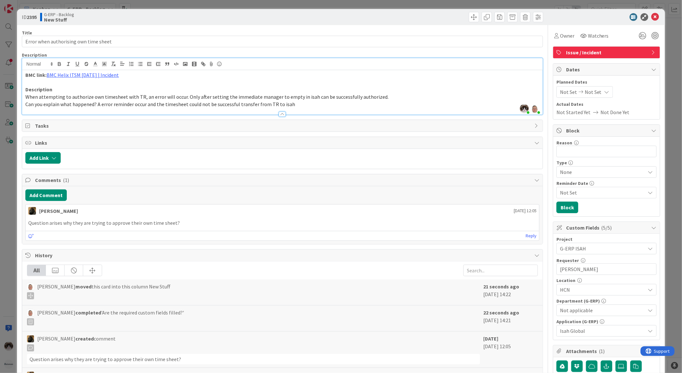
click at [590, 314] on span "Not applicable" at bounding box center [602, 310] width 85 height 8
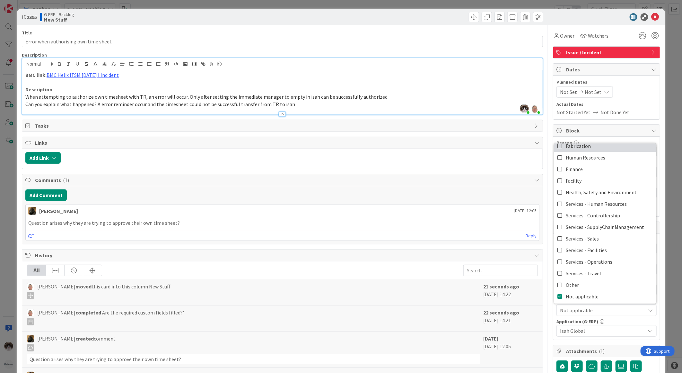
scroll to position [53, 0]
click at [581, 298] on span "Not applicable" at bounding box center [582, 295] width 33 height 10
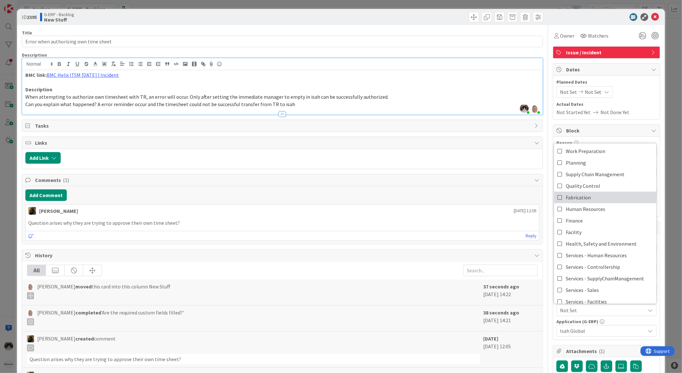
scroll to position [0, 0]
click at [599, 226] on link "Finance" at bounding box center [605, 221] width 102 height 12
click at [448, 214] on div "[PERSON_NAME] [DATE] 12:05" at bounding box center [283, 209] width 514 height 10
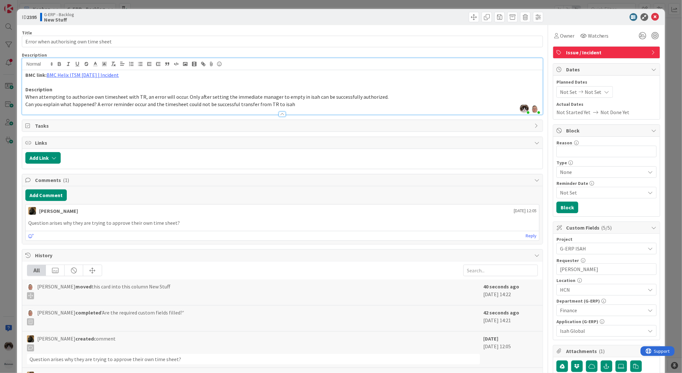
click at [283, 117] on div "Title 37 / 128 Error when authorising own time sheet Description [PERSON_NAME] …" at bounding box center [282, 324] width 521 height 598
click at [652, 16] on icon at bounding box center [656, 17] width 8 height 8
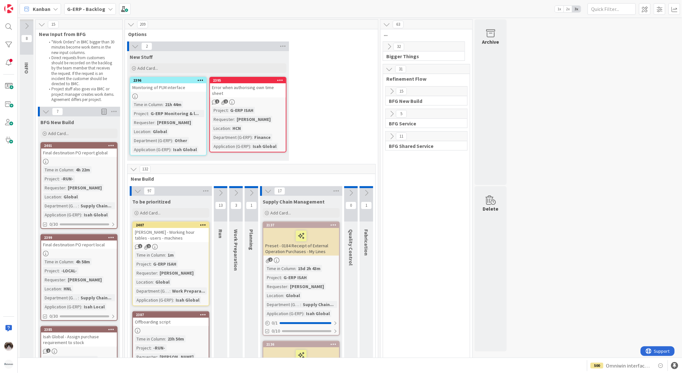
click at [134, 164] on div "132" at bounding box center [252, 169] width 248 height 10
click at [136, 168] on icon at bounding box center [133, 168] width 7 height 7
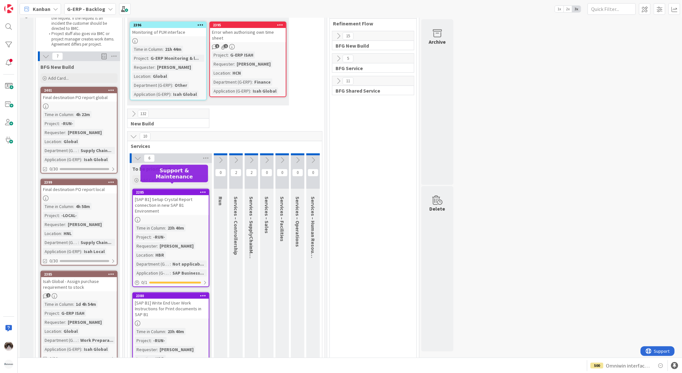
scroll to position [71, 0]
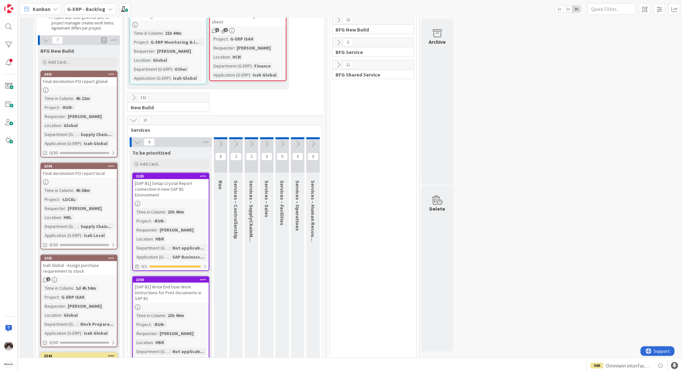
click at [131, 113] on div "132 New Build" at bounding box center [224, 104] width 197 height 22
click at [133, 117] on icon at bounding box center [133, 120] width 7 height 7
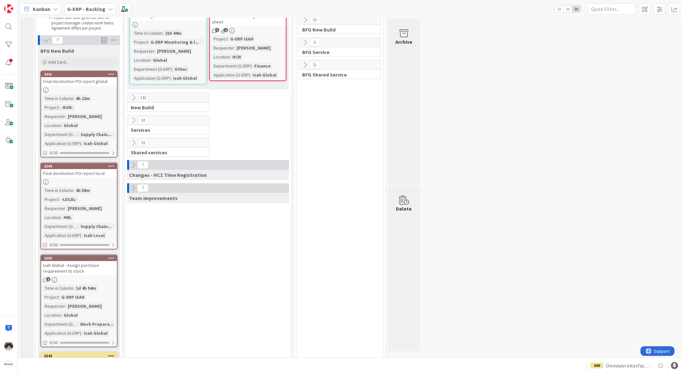
click at [135, 142] on icon at bounding box center [133, 142] width 7 height 7
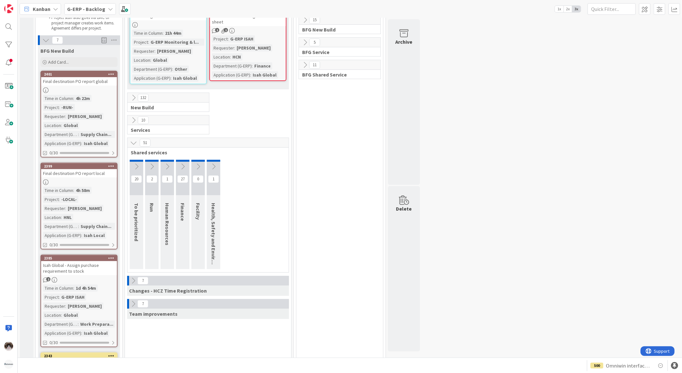
click at [135, 164] on icon at bounding box center [136, 166] width 7 height 7
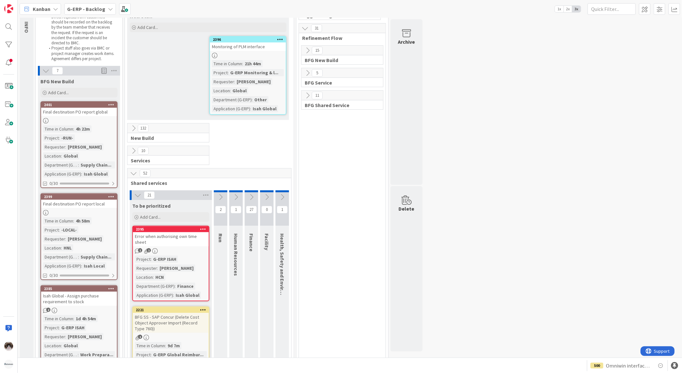
scroll to position [0, 0]
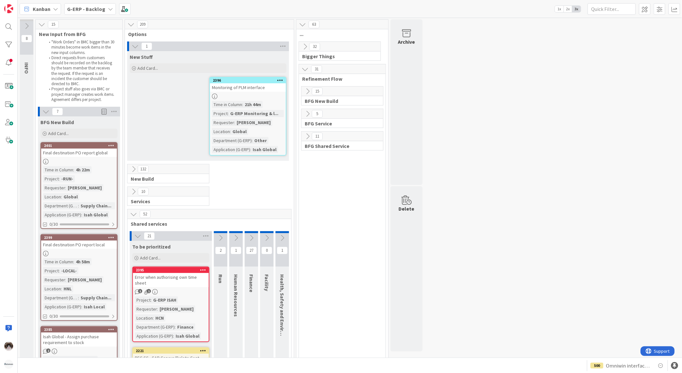
click at [135, 238] on icon at bounding box center [137, 235] width 7 height 7
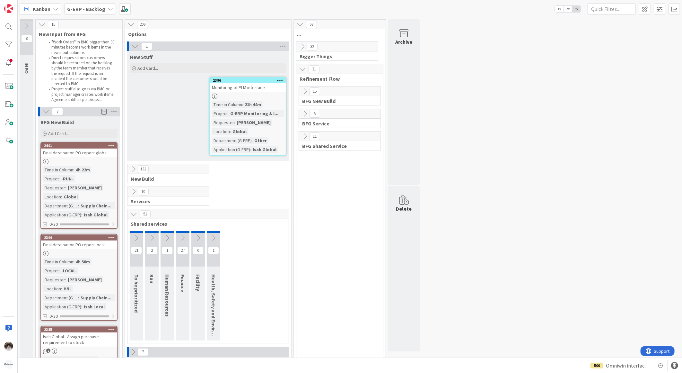
click at [247, 92] on div "2396 Monitoring of PLM interface Time in Column : 21h 44m Project : G-ERP Monit…" at bounding box center [247, 116] width 77 height 79
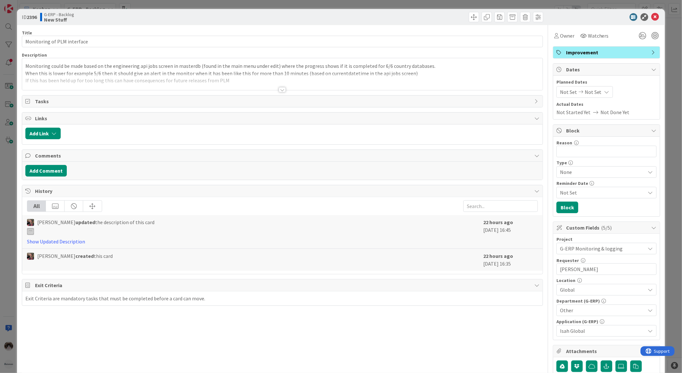
click at [269, 89] on div at bounding box center [282, 82] width 521 height 16
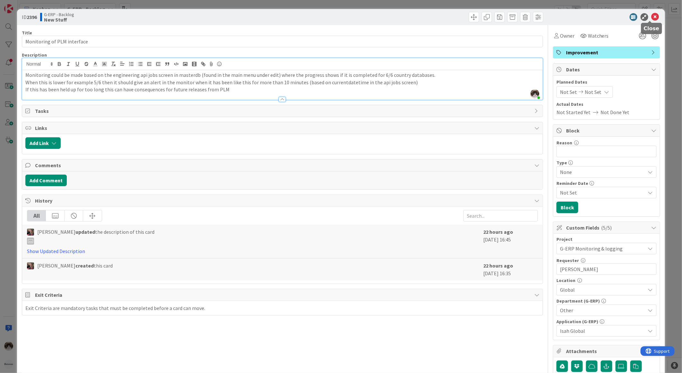
click at [652, 17] on icon at bounding box center [656, 17] width 8 height 8
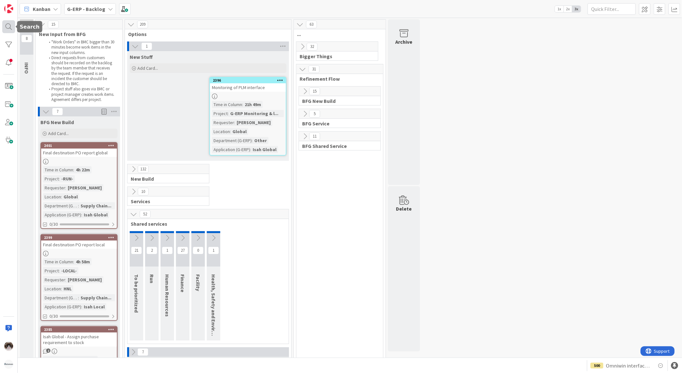
click at [10, 24] on div at bounding box center [8, 26] width 13 height 13
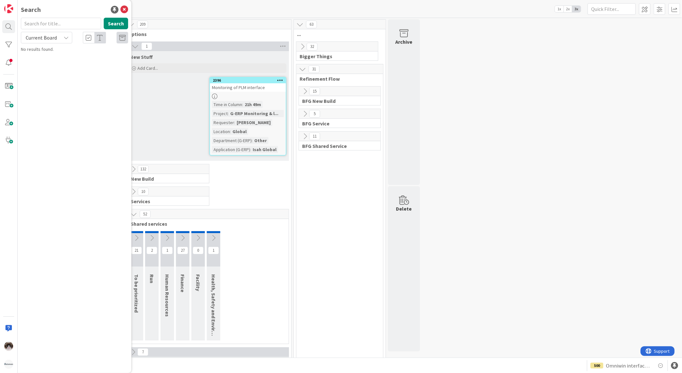
click at [264, 198] on div "10 Services" at bounding box center [208, 197] width 164 height 22
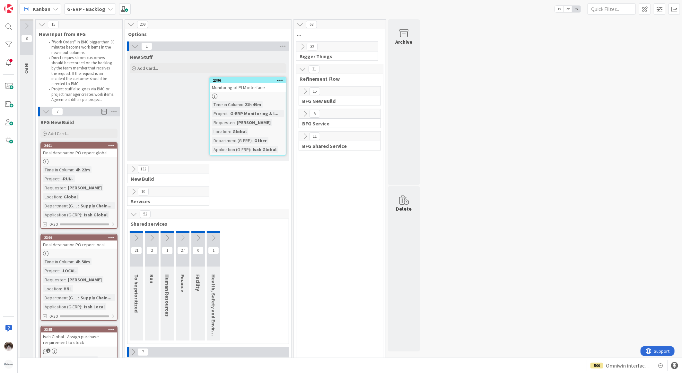
click at [130, 166] on icon at bounding box center [133, 168] width 7 height 7
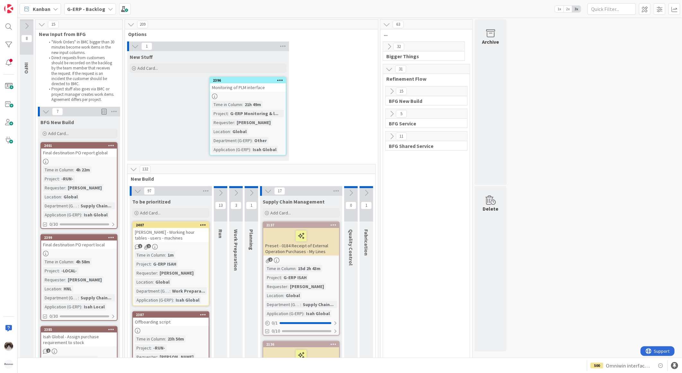
click at [222, 194] on icon at bounding box center [220, 192] width 7 height 7
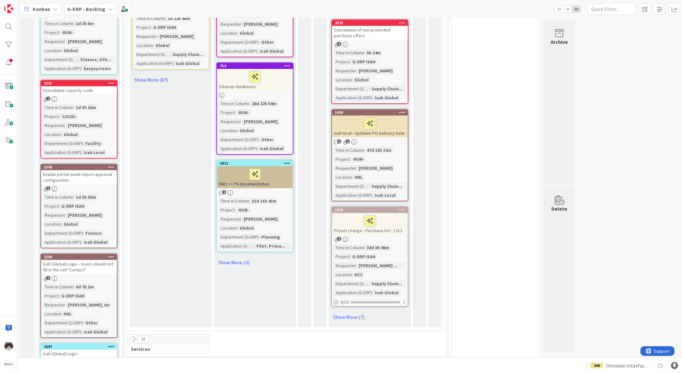
scroll to position [1071, 0]
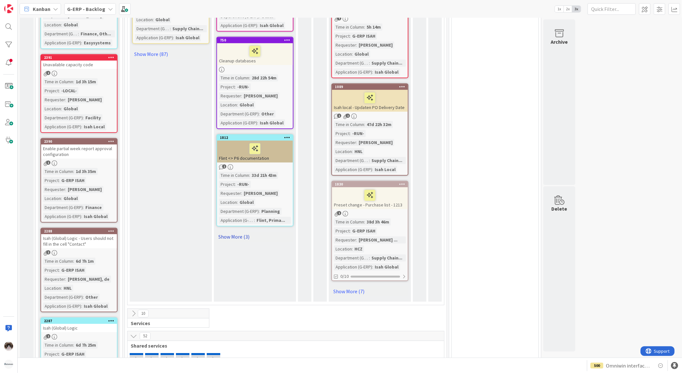
click at [239, 231] on link "Show More (3)" at bounding box center [255, 236] width 77 height 10
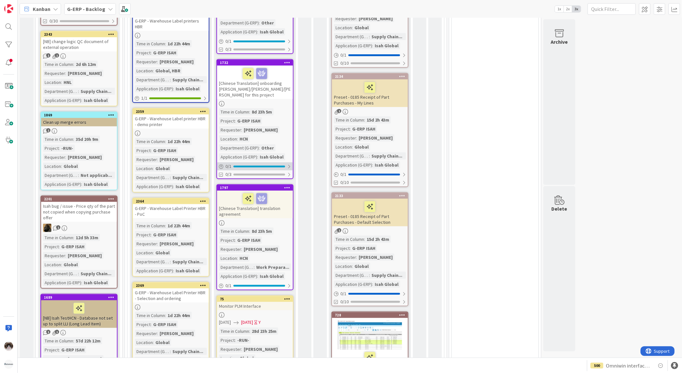
scroll to position [428, 0]
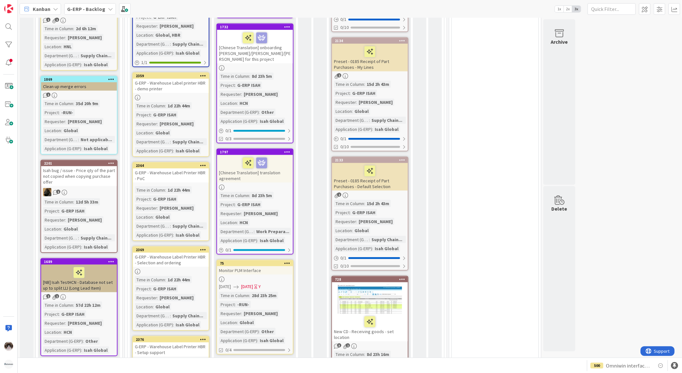
click at [271, 266] on div "Monitor PLM Interface" at bounding box center [255, 270] width 76 height 8
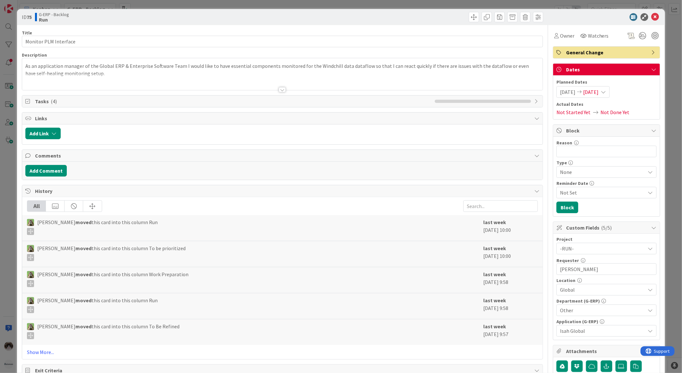
click at [279, 81] on div at bounding box center [282, 82] width 521 height 16
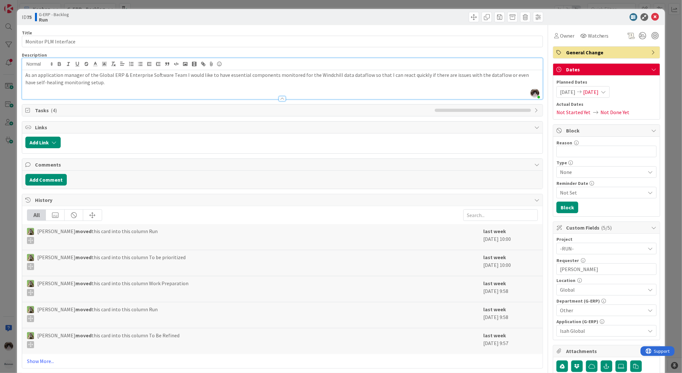
click at [281, 87] on div "As an application manager of the Global ERP & Enterprise Software Team I would …" at bounding box center [282, 84] width 521 height 29
click at [652, 18] on icon at bounding box center [656, 17] width 8 height 8
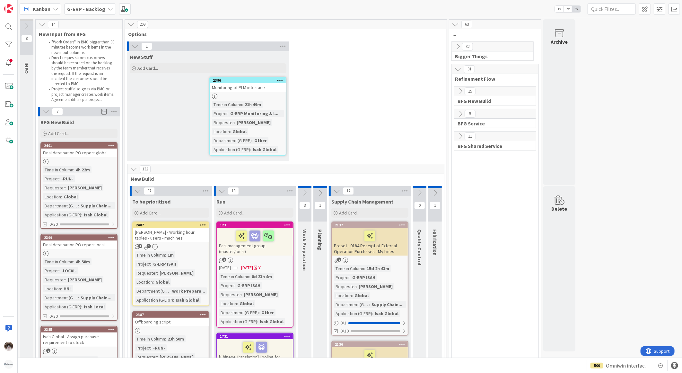
click at [257, 91] on div "Monitoring of PLM interface" at bounding box center [248, 87] width 76 height 8
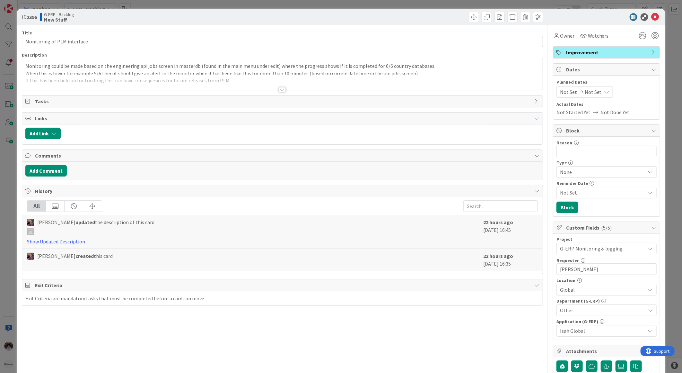
click at [279, 88] on div at bounding box center [282, 89] width 7 height 5
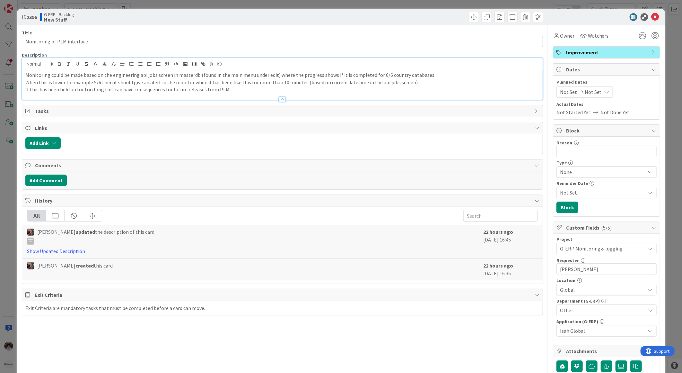
click at [253, 89] on p "If this has been held up for too long this can have consequences for future rel…" at bounding box center [282, 89] width 514 height 7
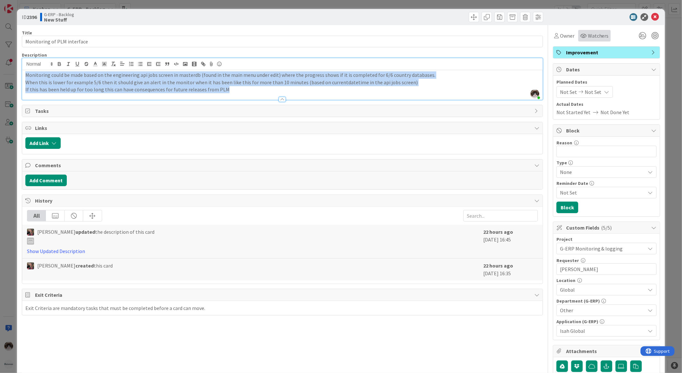
copy div "Monitoring could be made based on the engineering api jobs screen in masterdb (…"
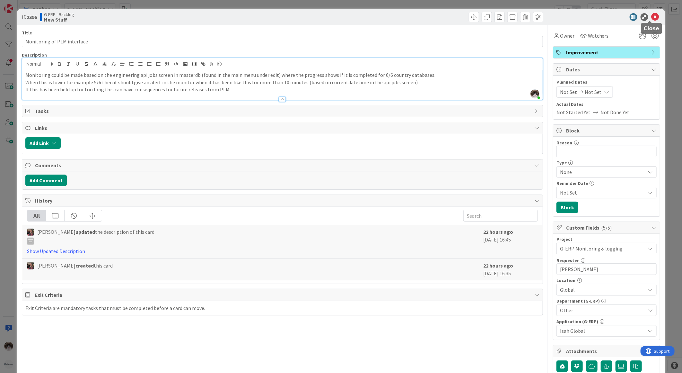
click at [649, 12] on div "ID 2396 G-ERP - Backlog New Stuff" at bounding box center [341, 17] width 648 height 16
click at [652, 19] on icon at bounding box center [656, 17] width 8 height 8
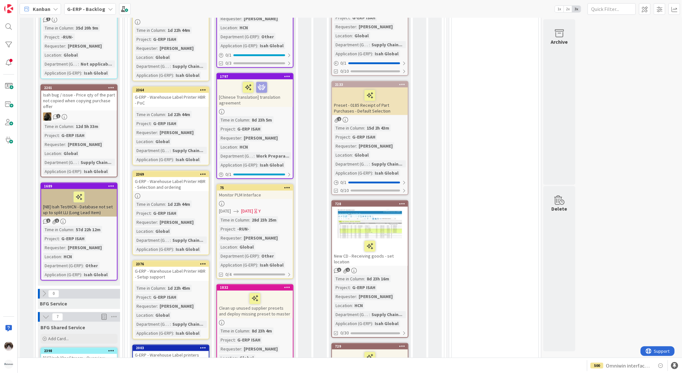
scroll to position [535, 0]
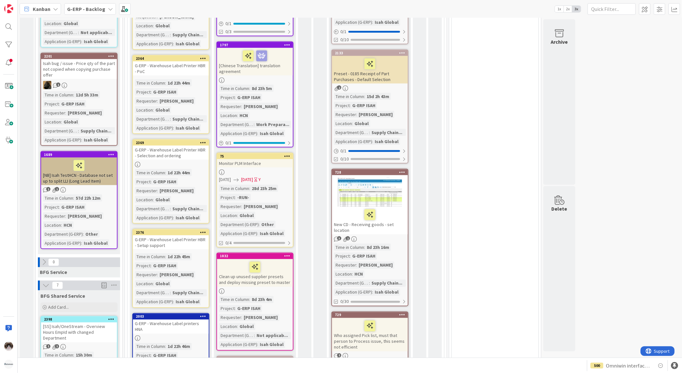
click at [278, 169] on div at bounding box center [255, 171] width 76 height 5
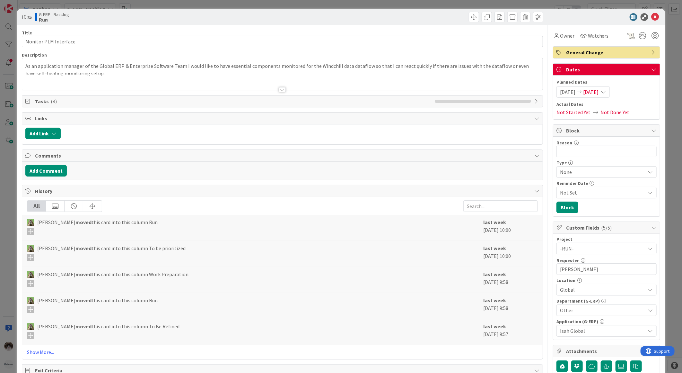
click at [279, 90] on div at bounding box center [282, 89] width 7 height 5
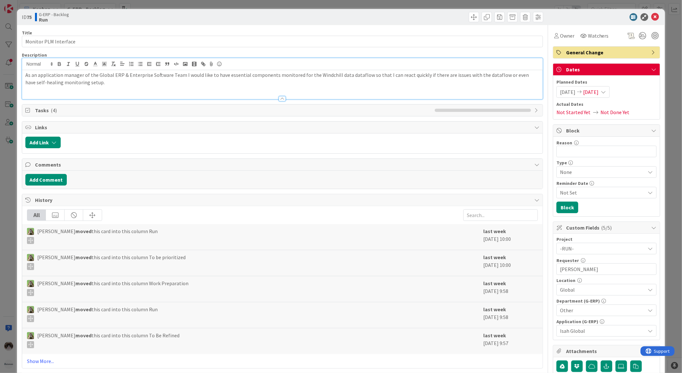
click at [264, 91] on div "As an application manager of the Global ERP & Enterprise Software Team I would …" at bounding box center [282, 84] width 521 height 29
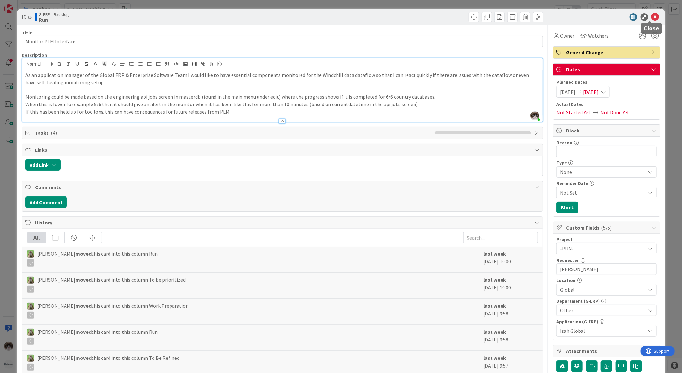
click at [652, 15] on icon at bounding box center [656, 17] width 8 height 8
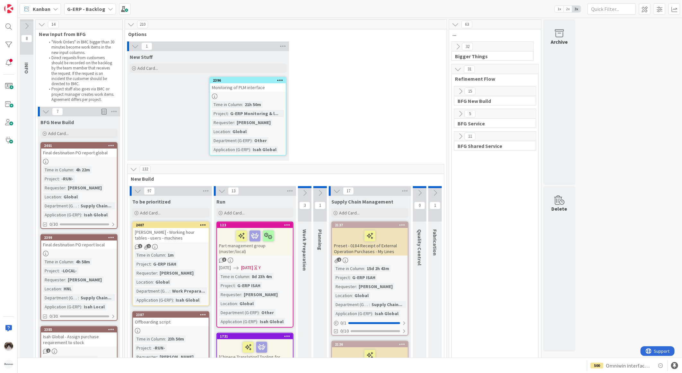
click at [282, 79] on icon at bounding box center [280, 80] width 6 height 4
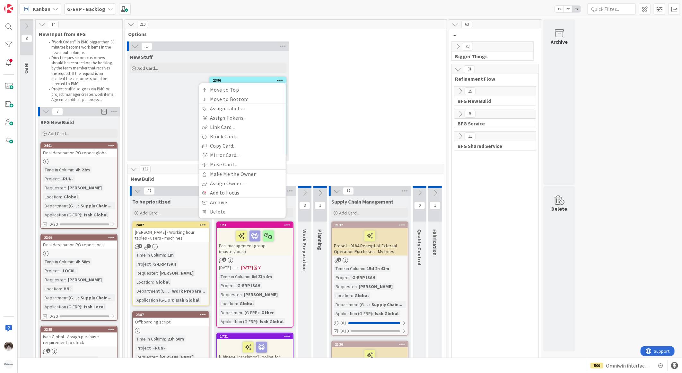
click at [170, 127] on div "New Stuff Add Card... 2396 Move to Top Move to Bottom Assign Labels... Assign T…" at bounding box center [208, 106] width 162 height 110
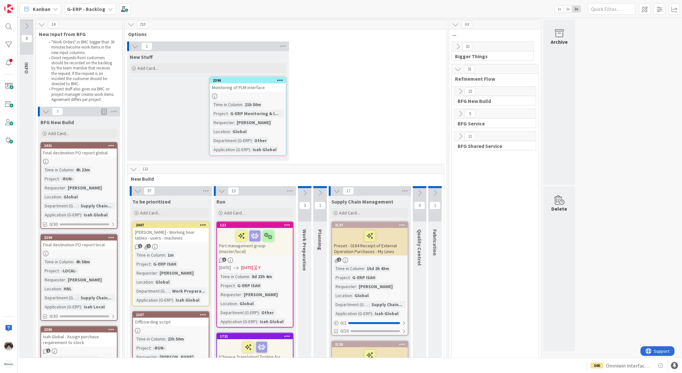
click at [254, 115] on div "G-ERP Monitoring & l..." at bounding box center [254, 113] width 51 height 7
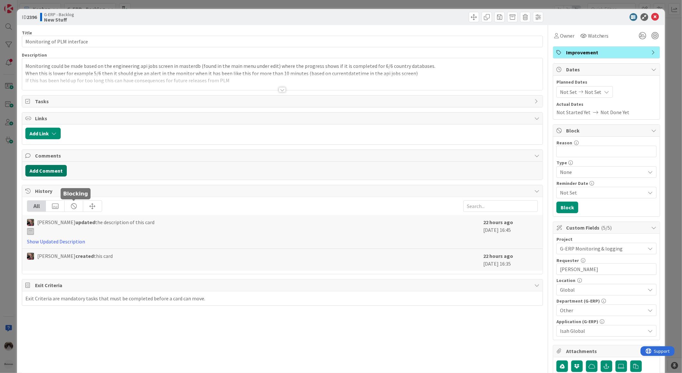
click at [47, 172] on button "Add Comment" at bounding box center [45, 171] width 41 height 12
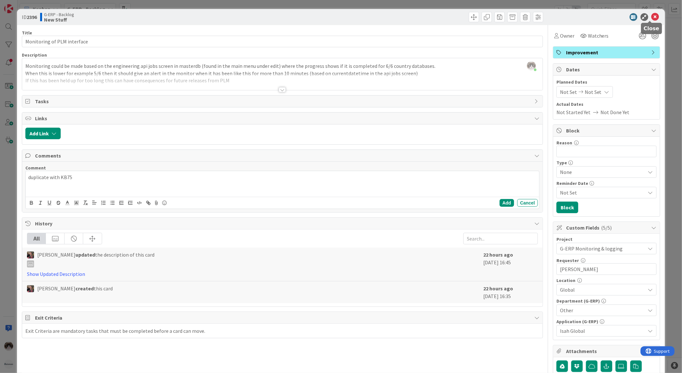
click at [653, 14] on icon at bounding box center [656, 17] width 8 height 8
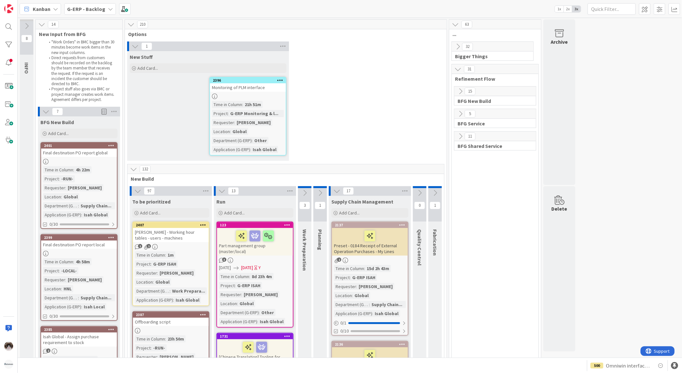
click at [277, 81] on div at bounding box center [280, 80] width 12 height 4
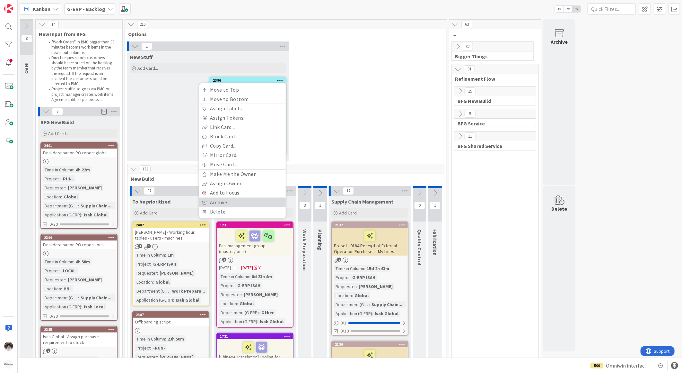
click at [237, 202] on link "Archive" at bounding box center [242, 202] width 87 height 9
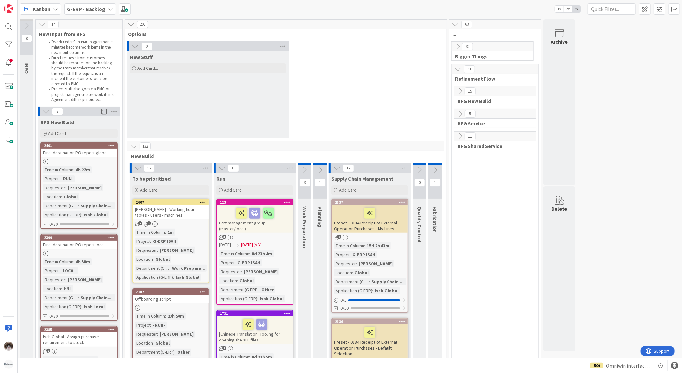
click at [85, 7] on b "G-ERP - Backlog" at bounding box center [86, 9] width 38 height 6
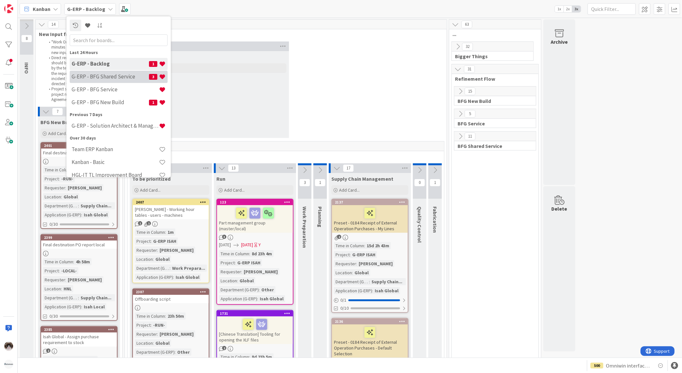
click at [108, 70] on div "G-ERP - BFG Shared Service 3" at bounding box center [119, 76] width 98 height 12
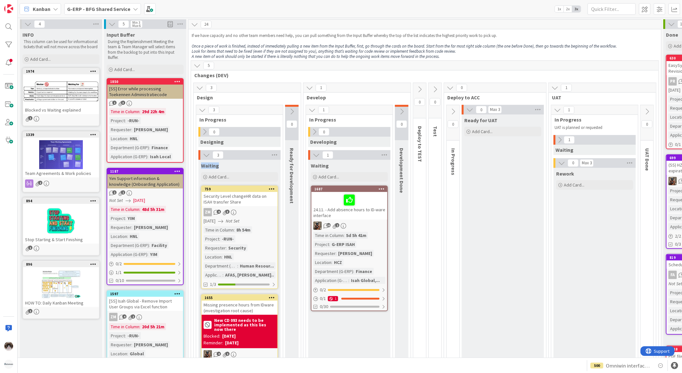
drag, startPoint x: 227, startPoint y: 166, endPoint x: 200, endPoint y: 168, distance: 27.7
click at [200, 168] on div "Waiting" at bounding box center [240, 164] width 82 height 9
copy span "Waiting"
click at [204, 135] on icon at bounding box center [204, 131] width 7 height 7
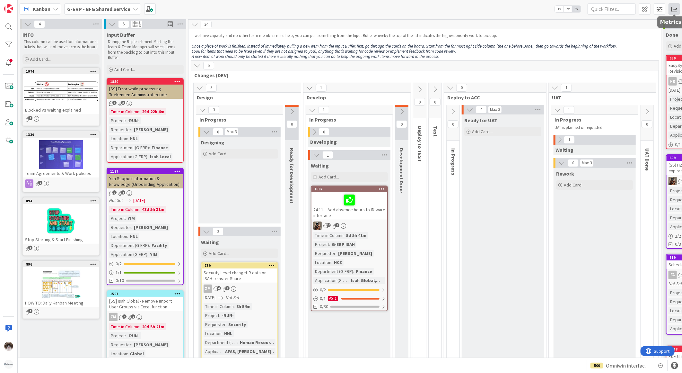
click at [676, 8] on span at bounding box center [675, 9] width 12 height 12
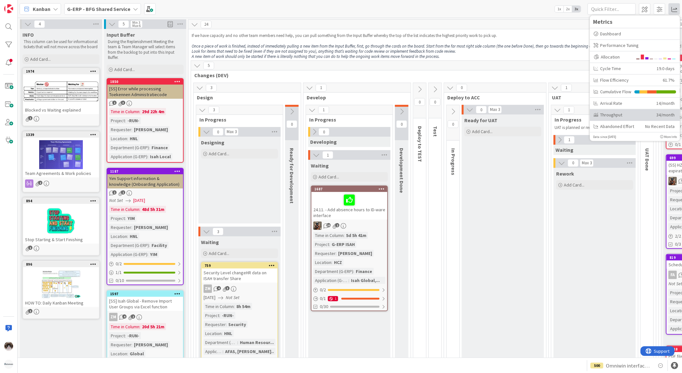
click at [608, 110] on div "Throughput 34/month" at bounding box center [635, 115] width 90 height 12
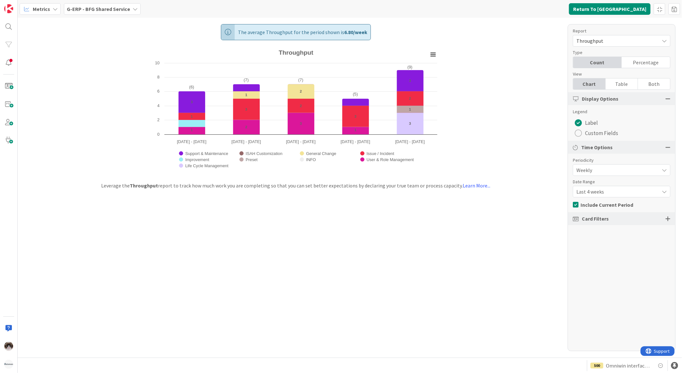
click at [601, 194] on span "Last 4 weeks" at bounding box center [617, 191] width 80 height 9
click at [604, 232] on span "Last 13 weeks" at bounding box center [625, 230] width 81 height 10
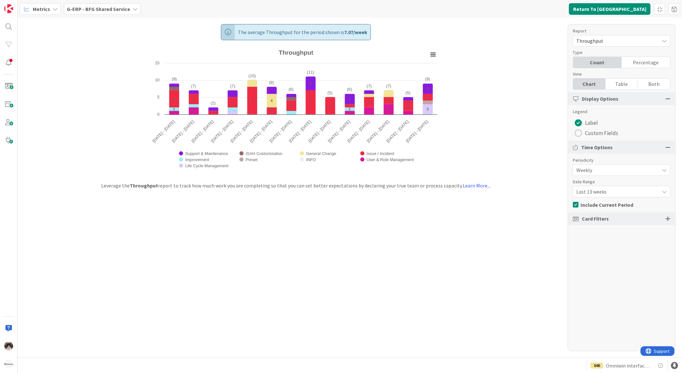
click at [120, 7] on b "G-ERP - BFG Shared Service" at bounding box center [98, 9] width 63 height 6
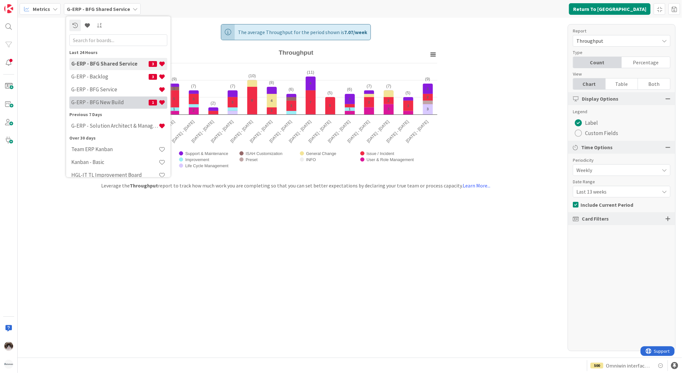
click at [113, 102] on h4 "G-ERP - BFG New Build" at bounding box center [109, 102] width 77 height 6
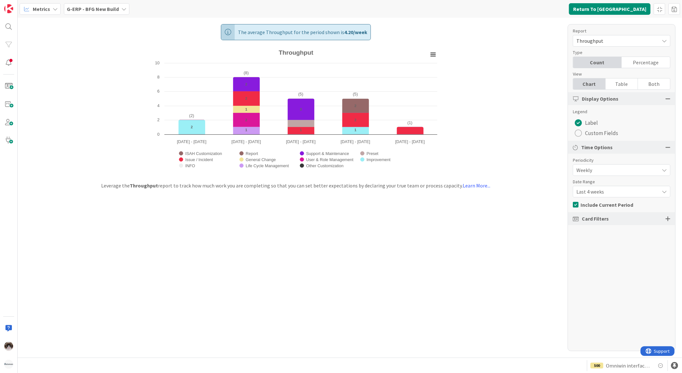
click at [632, 194] on span "Last 4 weeks" at bounding box center [617, 191] width 80 height 9
click at [622, 230] on span "Last 13 weeks" at bounding box center [625, 230] width 81 height 10
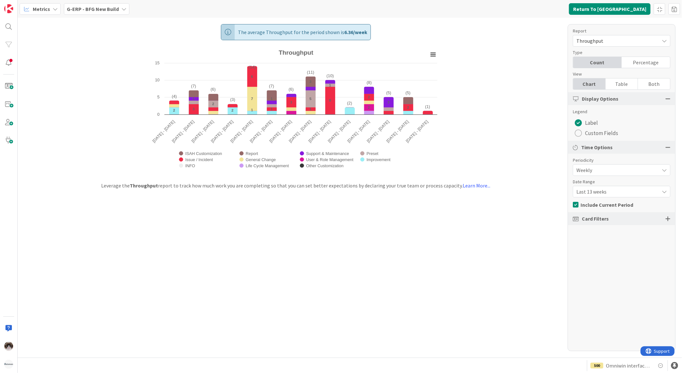
click at [667, 218] on div at bounding box center [668, 219] width 5 height 6
click at [617, 267] on div "All (11/11)" at bounding box center [621, 264] width 97 height 12
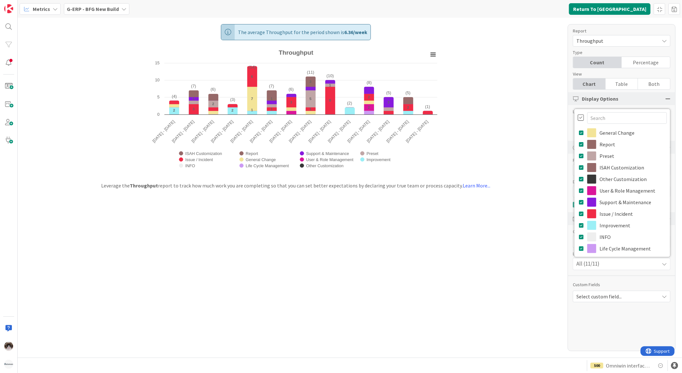
click at [621, 263] on div "All (11/11)" at bounding box center [621, 264] width 97 height 12
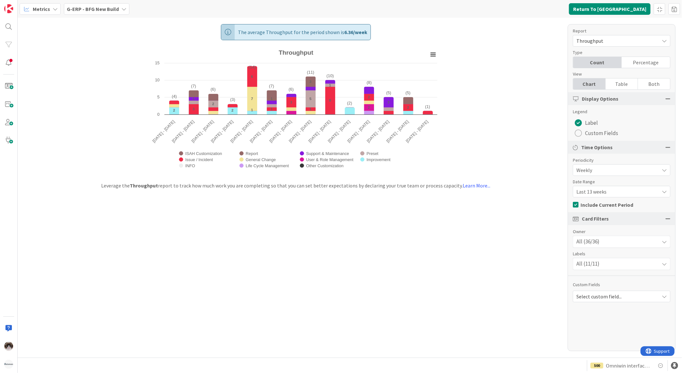
click at [598, 245] on span "All (36/36)" at bounding box center [588, 241] width 23 height 8
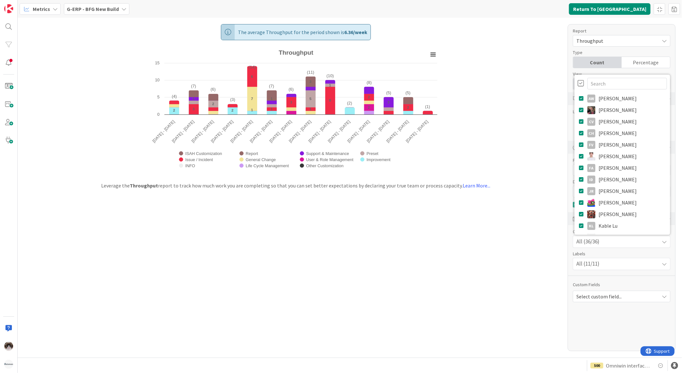
click at [581, 84] on div at bounding box center [581, 83] width 6 height 7
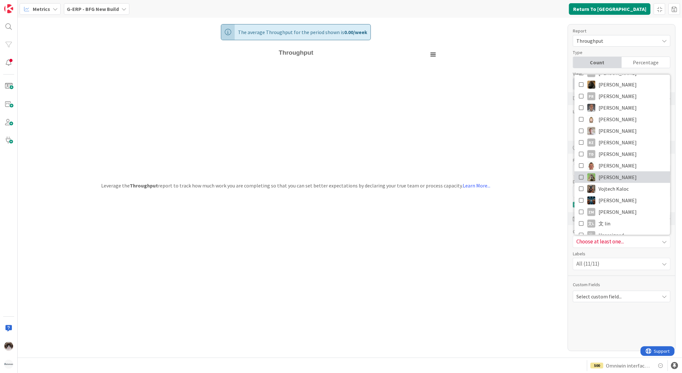
scroll to position [277, 0]
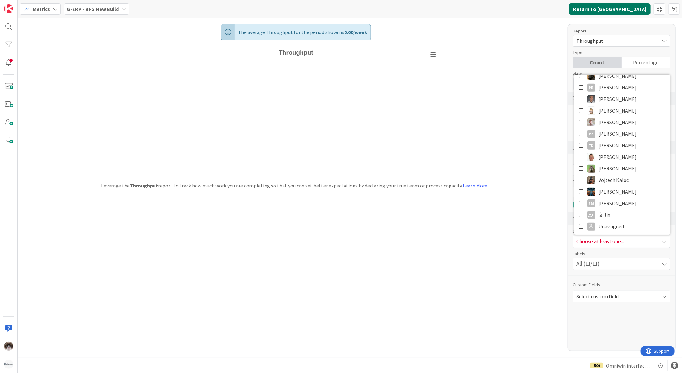
click at [626, 5] on button "Return To [GEOGRAPHIC_DATA]" at bounding box center [610, 9] width 82 height 12
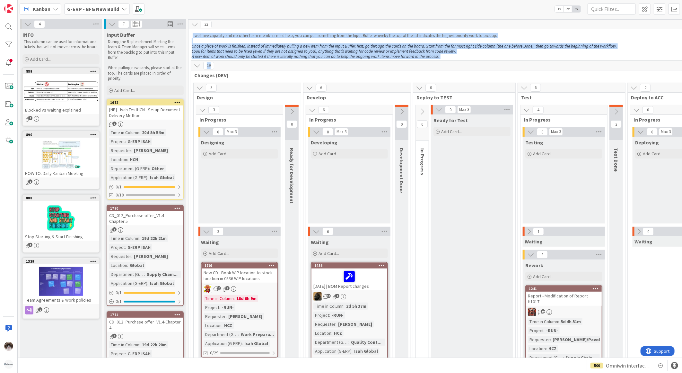
drag, startPoint x: 192, startPoint y: 36, endPoint x: 462, endPoint y: 63, distance: 271.2
click at [451, 55] on p "A new item of work should only be started if there is literally nothing that yo…" at bounding box center [519, 56] width 655 height 5
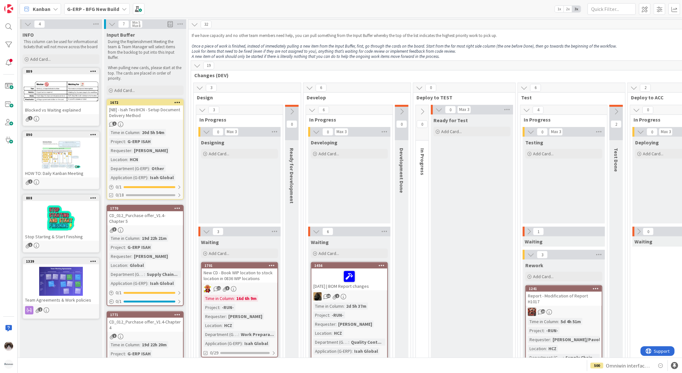
click at [451, 56] on p "A new item of work should only be started if there is literally nothing that yo…" at bounding box center [519, 56] width 655 height 5
drag, startPoint x: 451, startPoint y: 56, endPoint x: 447, endPoint y: 56, distance: 4.8
click at [447, 56] on p "A new item of work should only be started if there is literally nothing that yo…" at bounding box center [519, 56] width 655 height 5
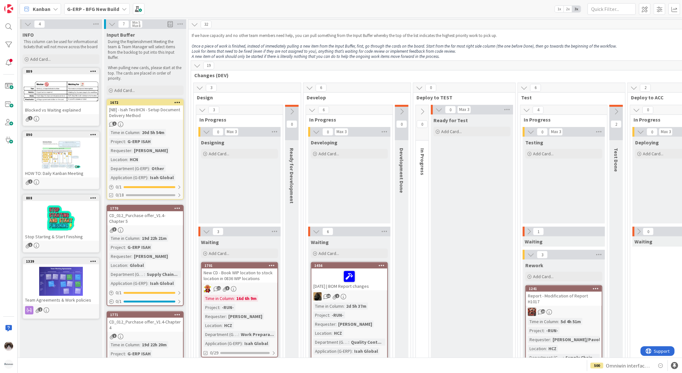
click at [447, 56] on p "A new item of work should only be started if there is literally nothing that yo…" at bounding box center [519, 56] width 655 height 5
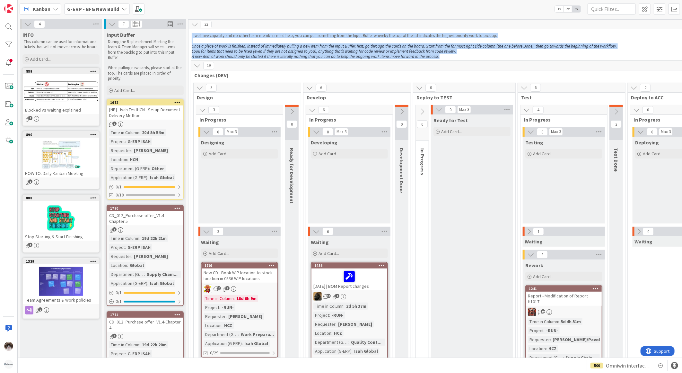
drag, startPoint x: 447, startPoint y: 56, endPoint x: 191, endPoint y: 36, distance: 255.9
click at [191, 36] on div "If we have capacity and no other team members need help, you can pull something…" at bounding box center [520, 46] width 658 height 29
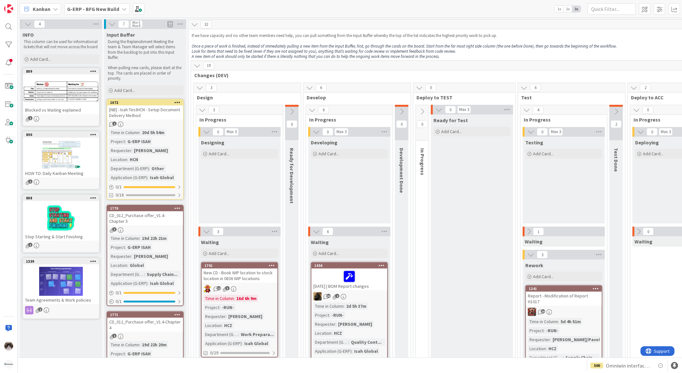
click at [5, 359] on div at bounding box center [8, 364] width 13 height 13
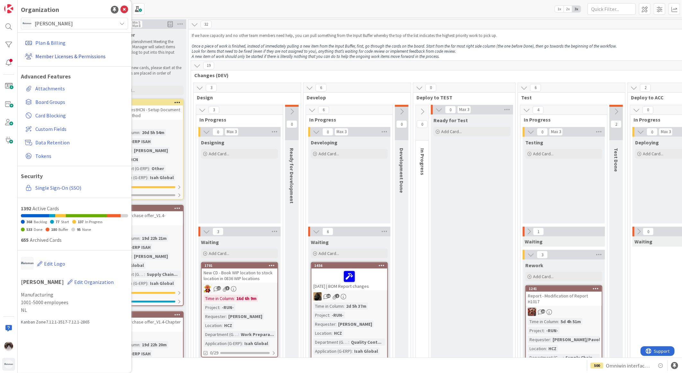
click at [61, 55] on link "Member Licenses & Permissions" at bounding box center [75, 56] width 106 height 12
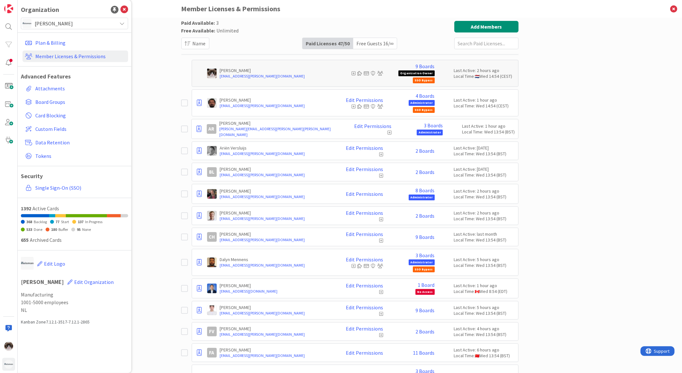
click at [377, 47] on div "Free Guests 16 / ∞" at bounding box center [375, 43] width 44 height 11
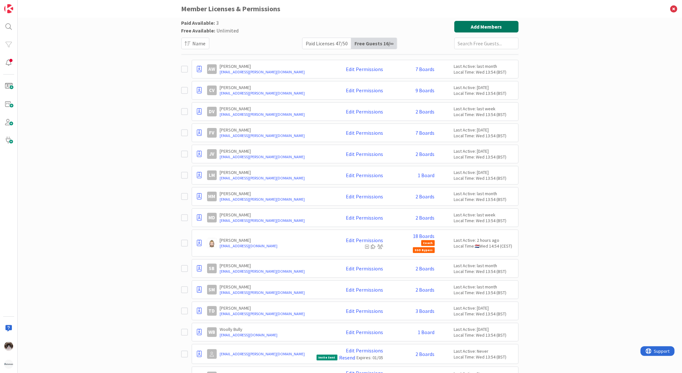
click at [459, 28] on button "Add Members" at bounding box center [487, 27] width 64 height 12
type input "[PERSON_NAME]"
click at [87, 48] on div at bounding box center [75, 42] width 106 height 14
click at [85, 44] on input "text" at bounding box center [75, 41] width 106 height 12
paste input "[EMAIL_ADDRESS][PERSON_NAME][DOMAIN_NAME]"
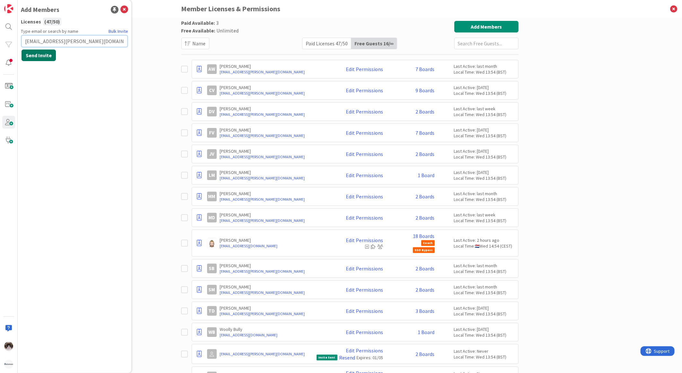
type input "[EMAIL_ADDRESS][PERSON_NAME][DOMAIN_NAME]"
click at [44, 59] on button "Send Invite" at bounding box center [39, 55] width 34 height 12
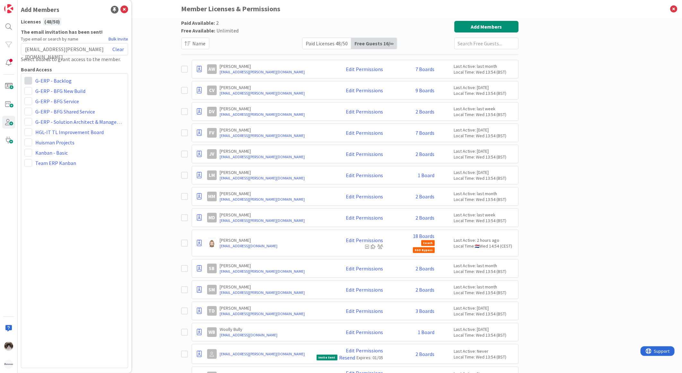
click at [26, 83] on span at bounding box center [28, 81] width 8 height 8
click at [48, 127] on span "Viewer" at bounding box center [70, 129] width 49 height 10
click at [29, 111] on span at bounding box center [28, 112] width 8 height 8
click at [50, 160] on span "Viewer" at bounding box center [70, 160] width 49 height 10
click at [123, 11] on icon at bounding box center [124, 10] width 8 height 8
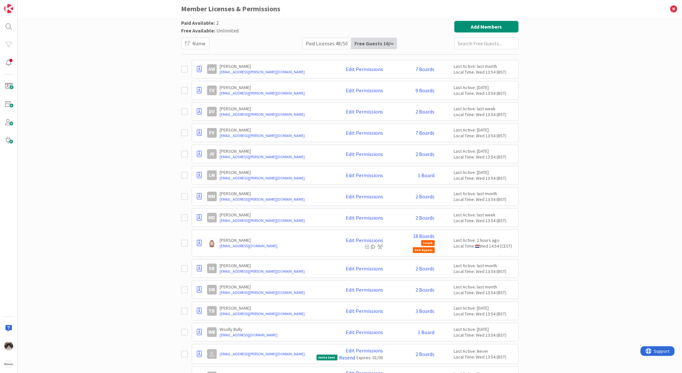
click at [325, 44] on div "Paid Licenses 48 / 50" at bounding box center [327, 43] width 49 height 11
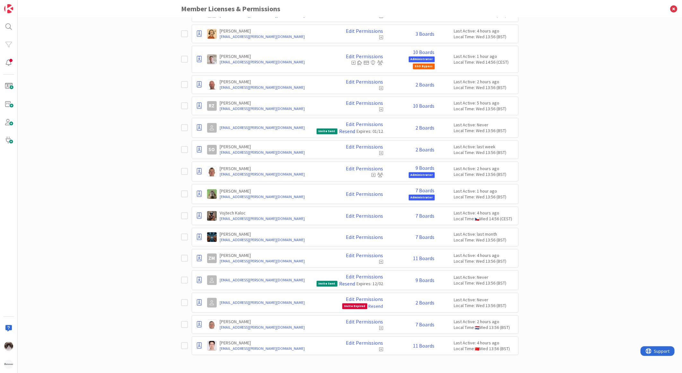
scroll to position [787, 0]
click at [197, 129] on icon at bounding box center [199, 128] width 5 height 6
click at [223, 146] on span "Demote to Free Guest" at bounding box center [230, 146] width 49 height 9
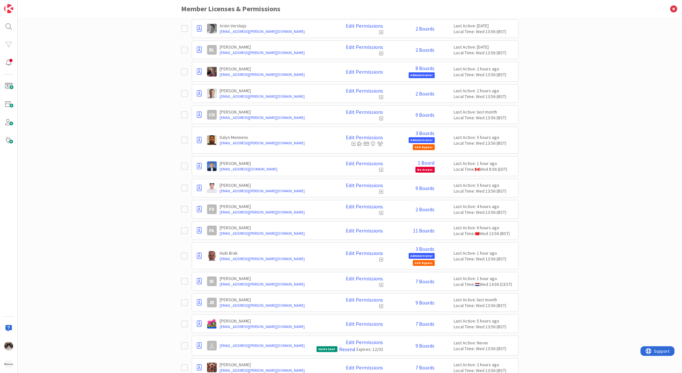
scroll to position [0, 0]
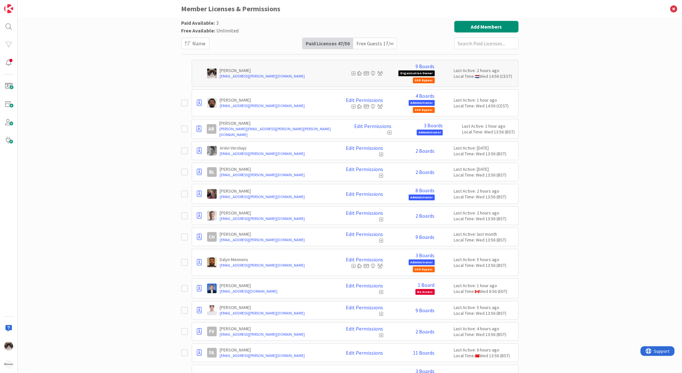
click at [372, 46] on div "Free Guests 17 / ∞" at bounding box center [375, 43] width 44 height 11
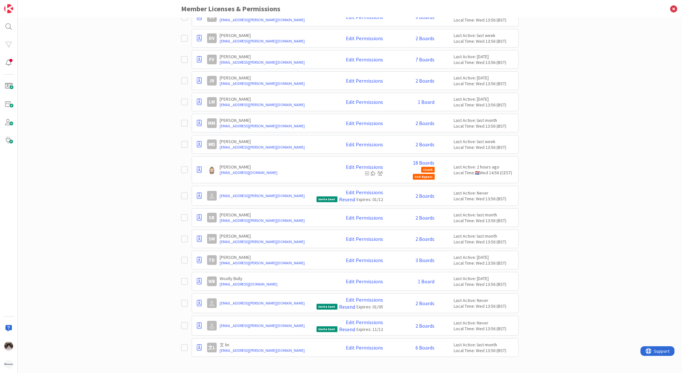
scroll to position [75, 0]
drag, startPoint x: 450, startPoint y: 190, endPoint x: 517, endPoint y: 195, distance: 66.4
click at [517, 195] on div "Paid Available: 3 Free Available: Unlimited Name Paid Licenses 47 / 50 Free Gue…" at bounding box center [350, 195] width 665 height 355
drag, startPoint x: 517, startPoint y: 195, endPoint x: 560, endPoint y: 210, distance: 46.0
click at [560, 210] on div "Paid Available: 3 Free Available: Unlimited Name Paid Licenses 47 / 50 Free Gue…" at bounding box center [350, 195] width 665 height 355
